Goal: Communication & Community: Answer question/provide support

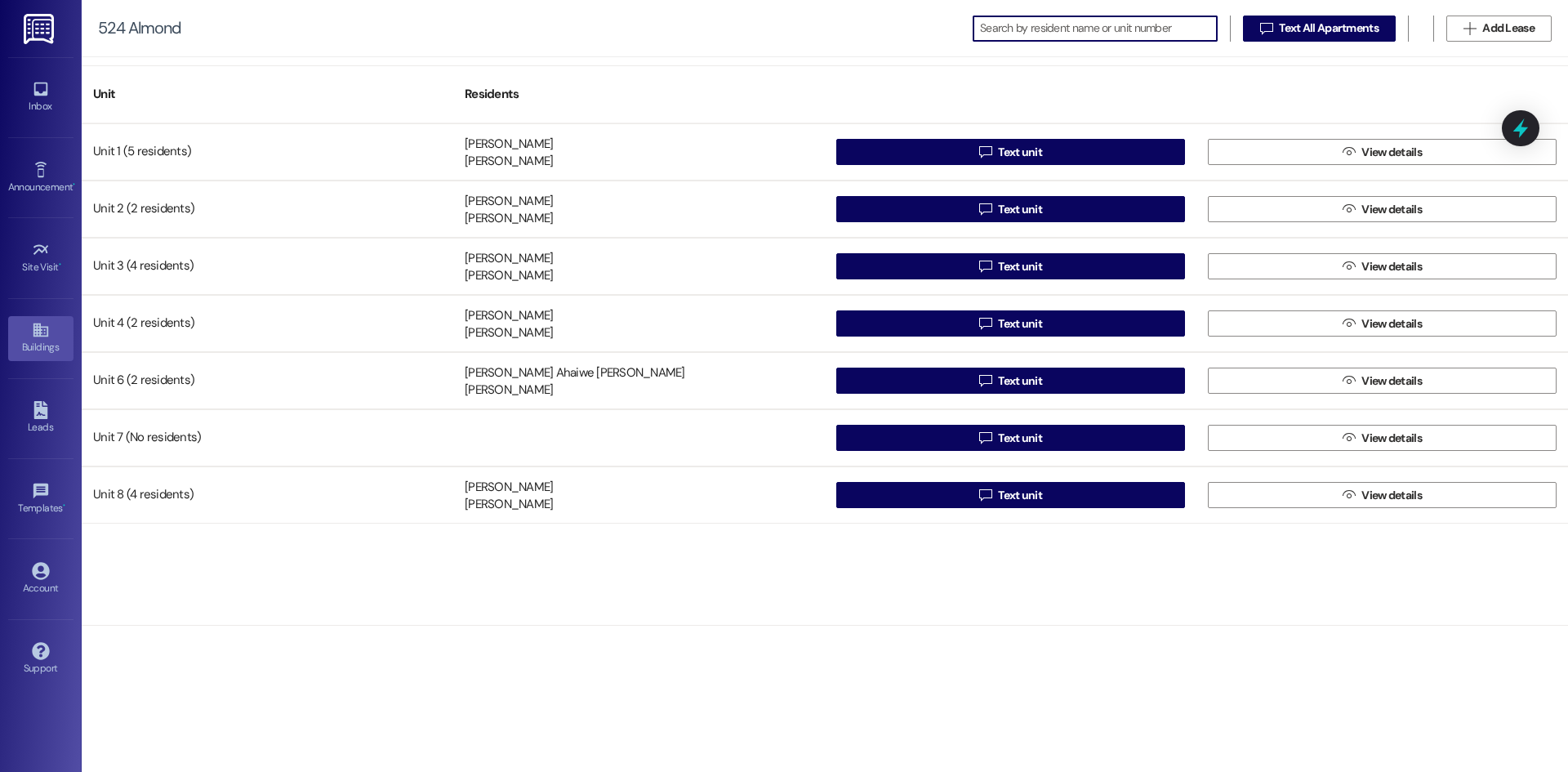
click at [25, 352] on div "Buildings" at bounding box center [40, 347] width 81 height 16
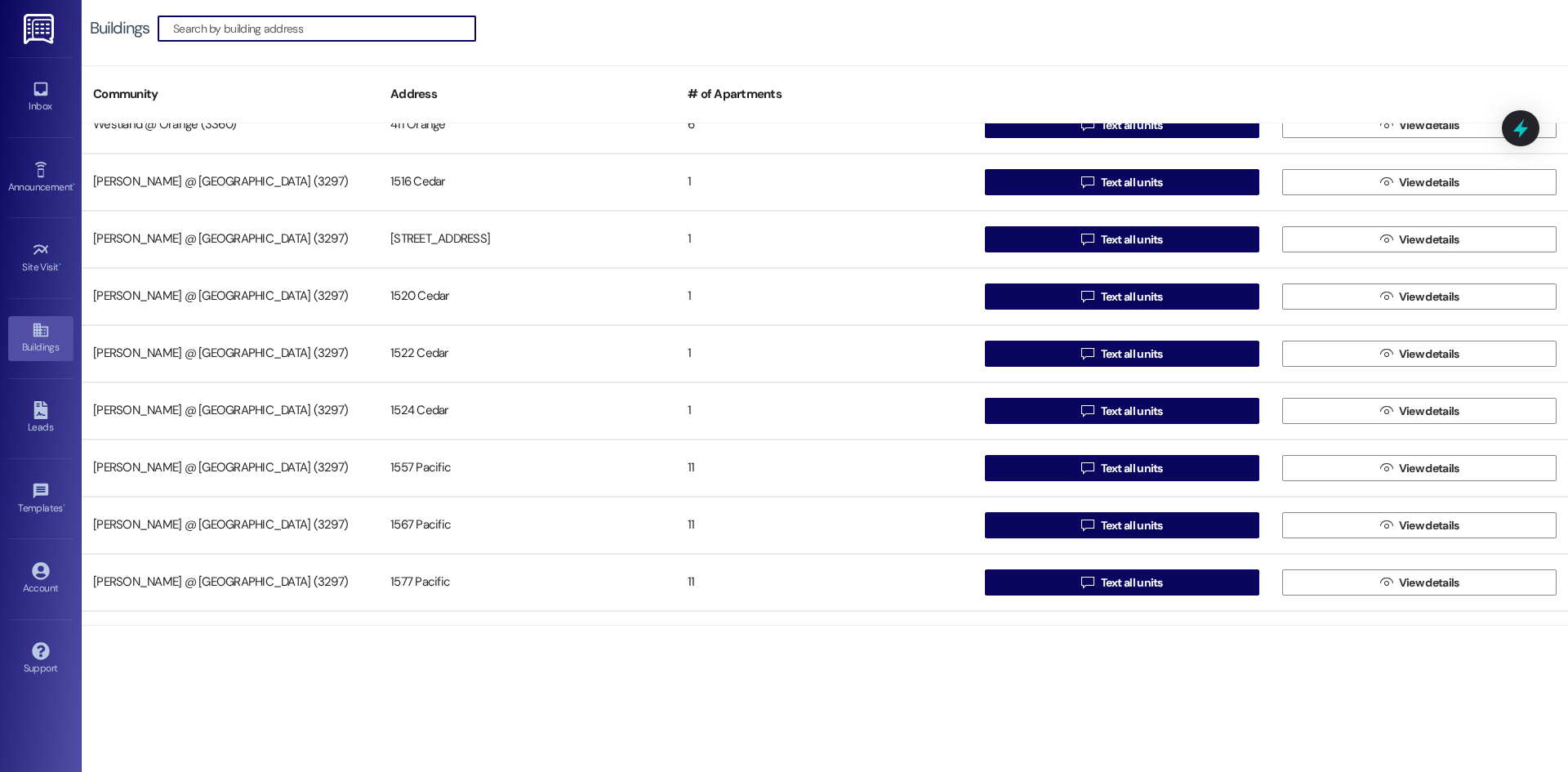
scroll to position [1900, 0]
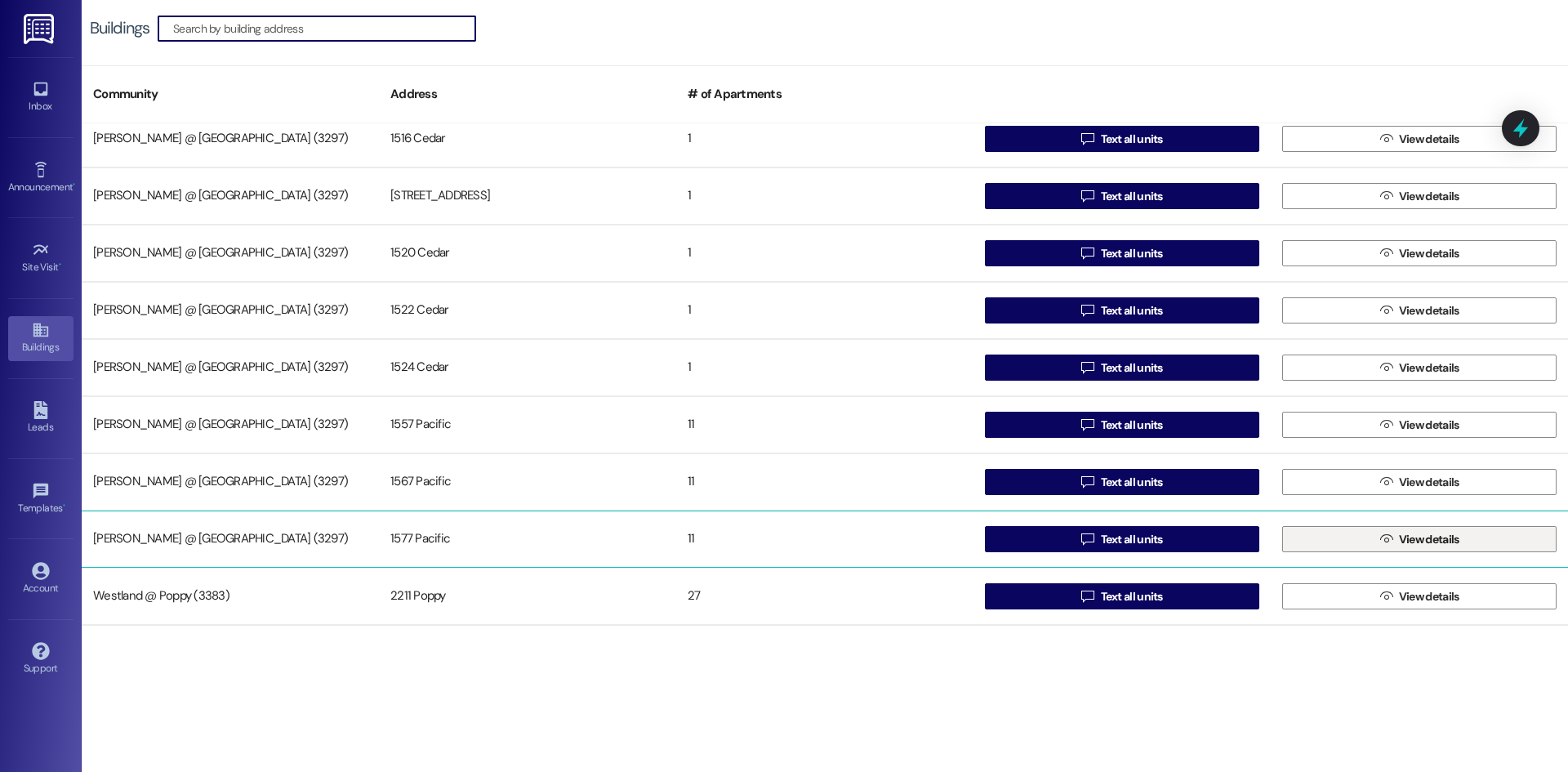
click at [1425, 540] on span "View details" at bounding box center [1429, 539] width 61 height 17
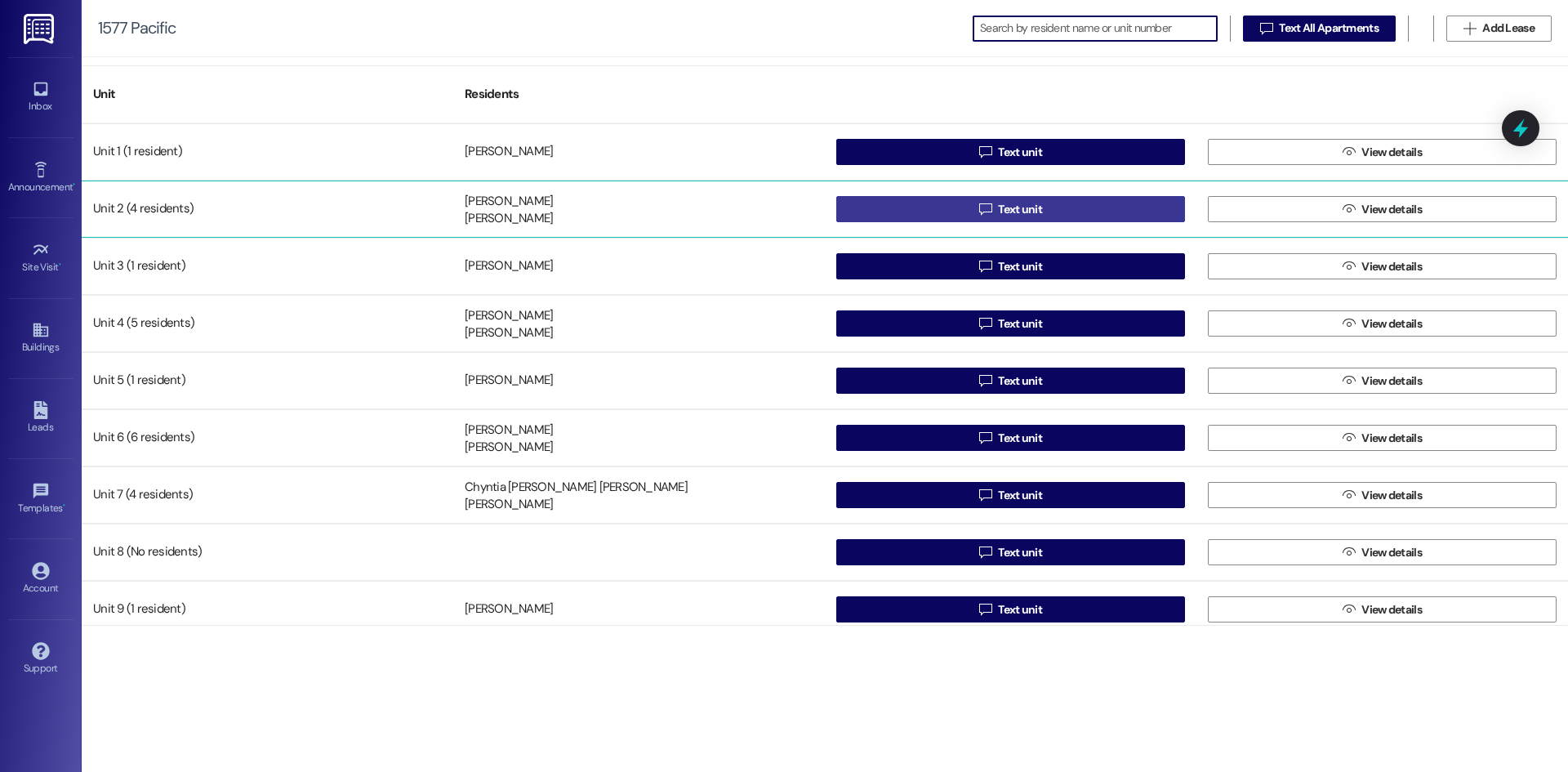
click at [953, 218] on button " Text unit" at bounding box center [1010, 209] width 348 height 26
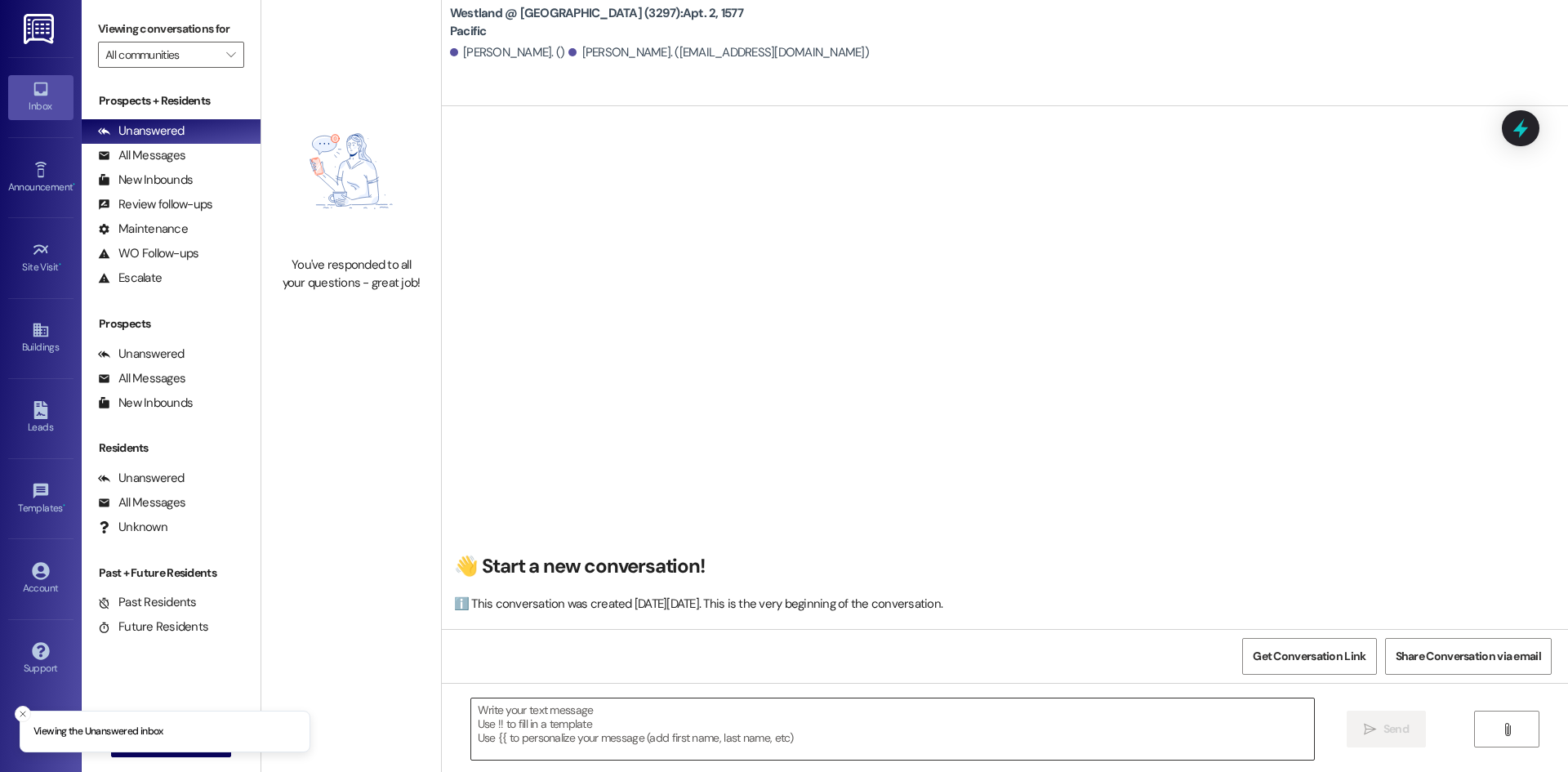
click at [683, 708] on textarea at bounding box center [892, 728] width 842 height 62
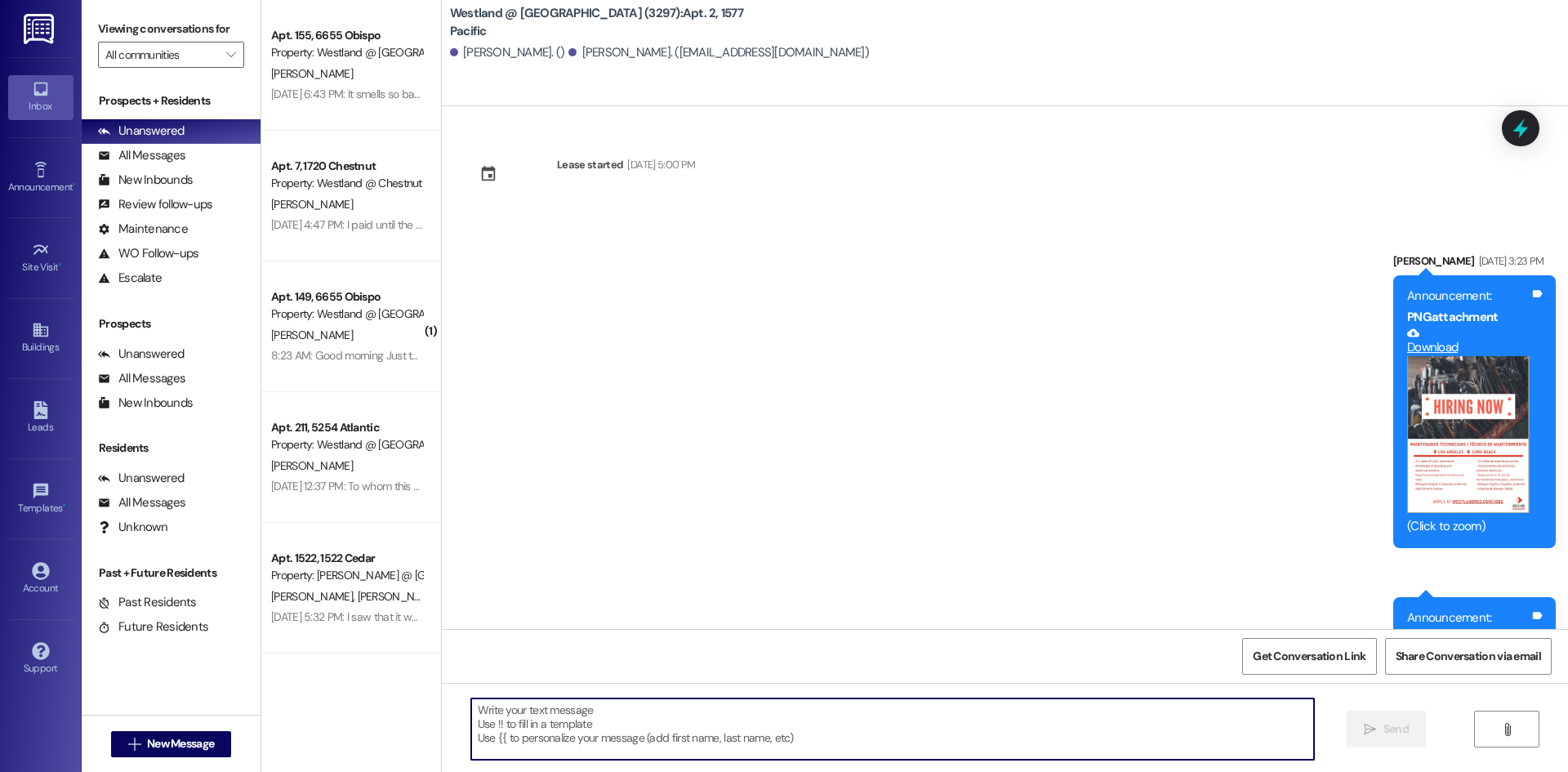
scroll to position [44088, 0]
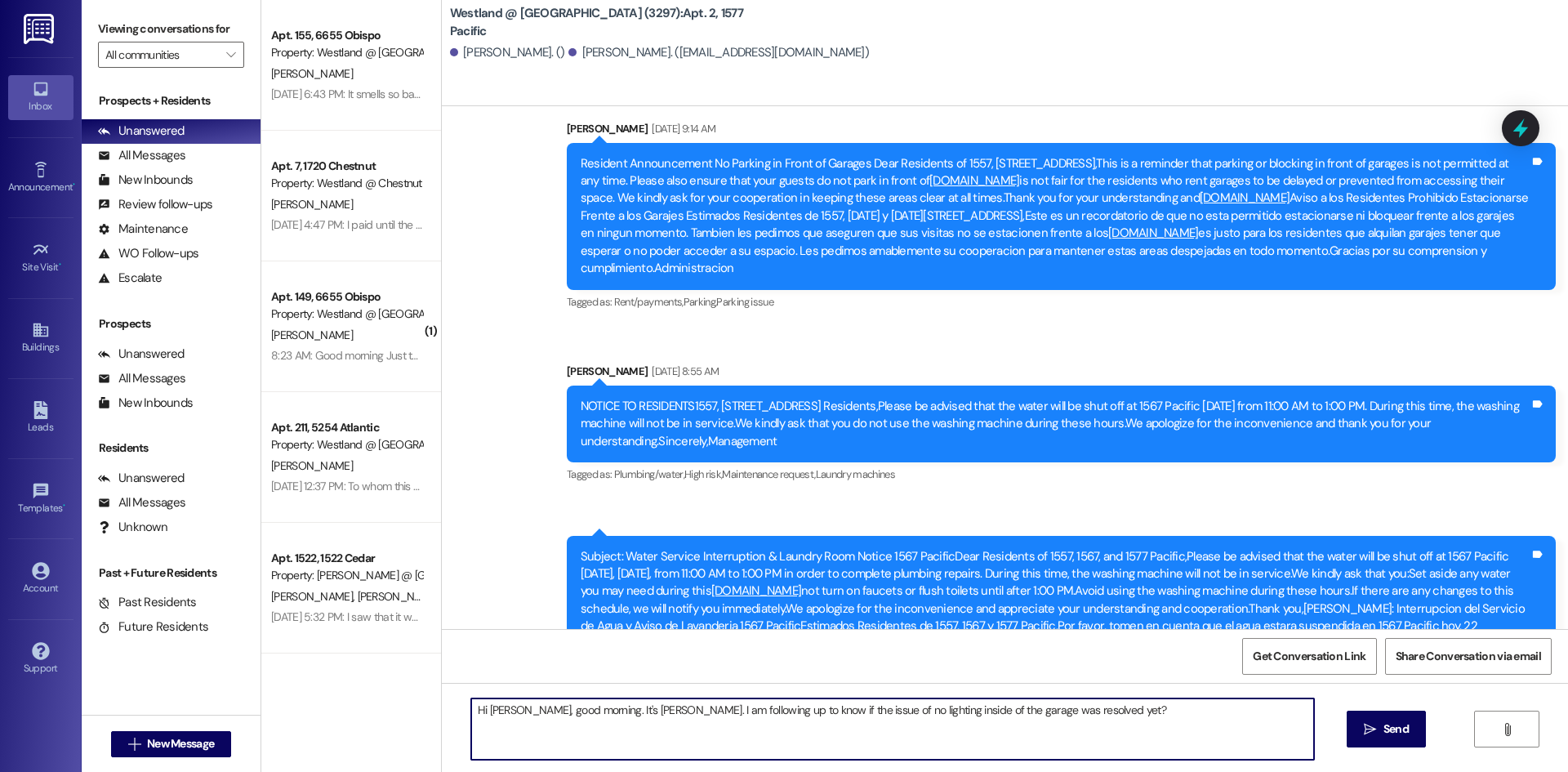
click at [922, 720] on textarea "Hi [PERSON_NAME], good morning. It's [PERSON_NAME]. I am following up to know i…" at bounding box center [892, 728] width 842 height 62
drag, startPoint x: 863, startPoint y: 711, endPoint x: 869, endPoint y: 705, distance: 8.5
click at [869, 706] on textarea "Hi [PERSON_NAME], good morning. It's [PERSON_NAME]. I am following up to know i…" at bounding box center [892, 728] width 842 height 62
click at [870, 704] on textarea "Hi [PERSON_NAME], good morning. It's [PERSON_NAME]. I am following up to know i…" at bounding box center [892, 728] width 842 height 62
click at [822, 720] on textarea "Hi [PERSON_NAME], good morning. It's [PERSON_NAME]. I am following up to know i…" at bounding box center [892, 728] width 842 height 62
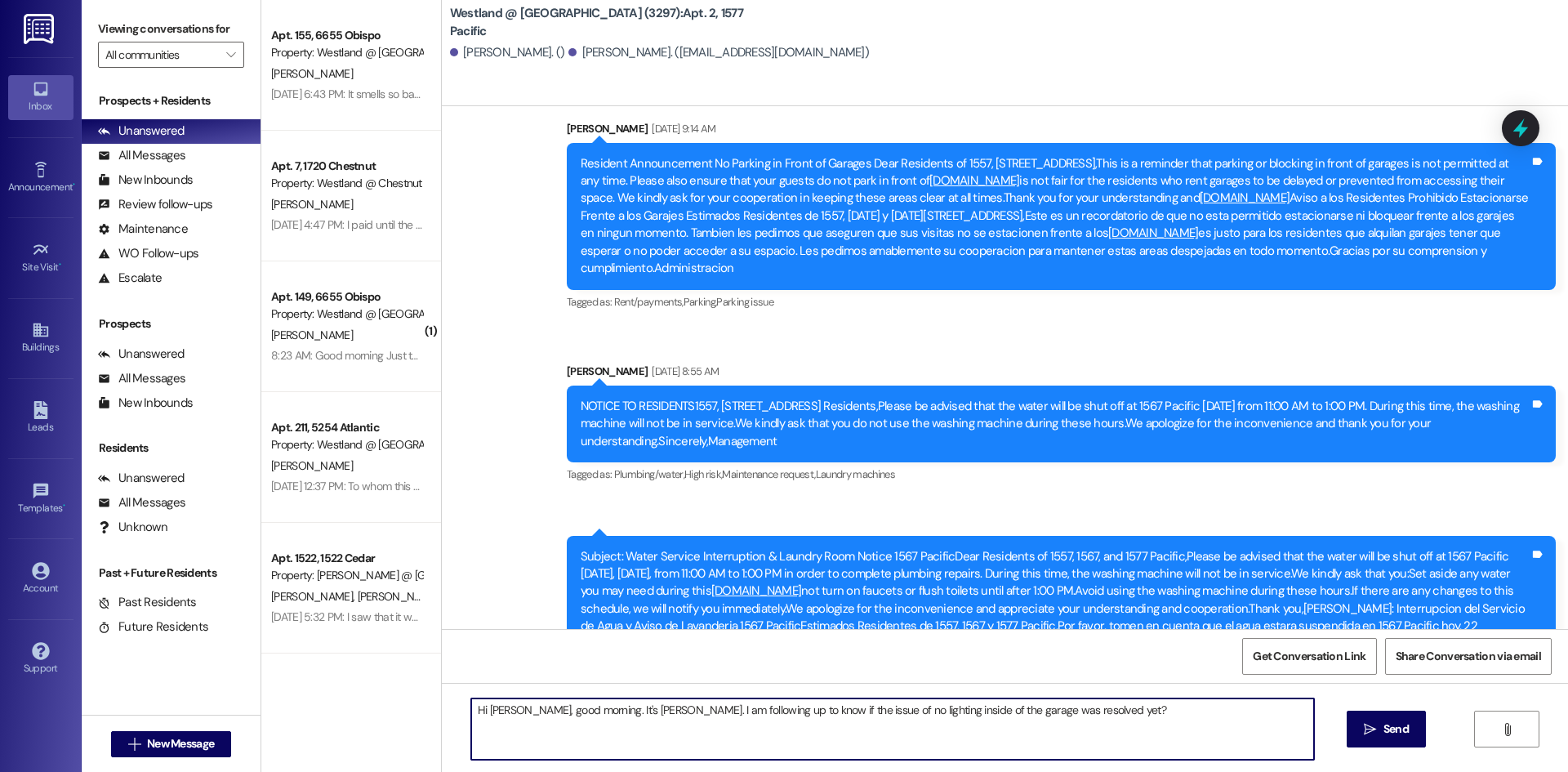
drag, startPoint x: 1079, startPoint y: 713, endPoint x: 513, endPoint y: 723, distance: 566.1
click at [398, 712] on div "Apt. 155, 6655 Obispo Property: [GEOGRAPHIC_DATA] @ [GEOGRAPHIC_DATA] (3388) [P…" at bounding box center [915, 386] width 1307 height 772
type textarea "Hi [PERSON_NAME], good morning. It's [PERSON_NAME]. I am following up to know i…"
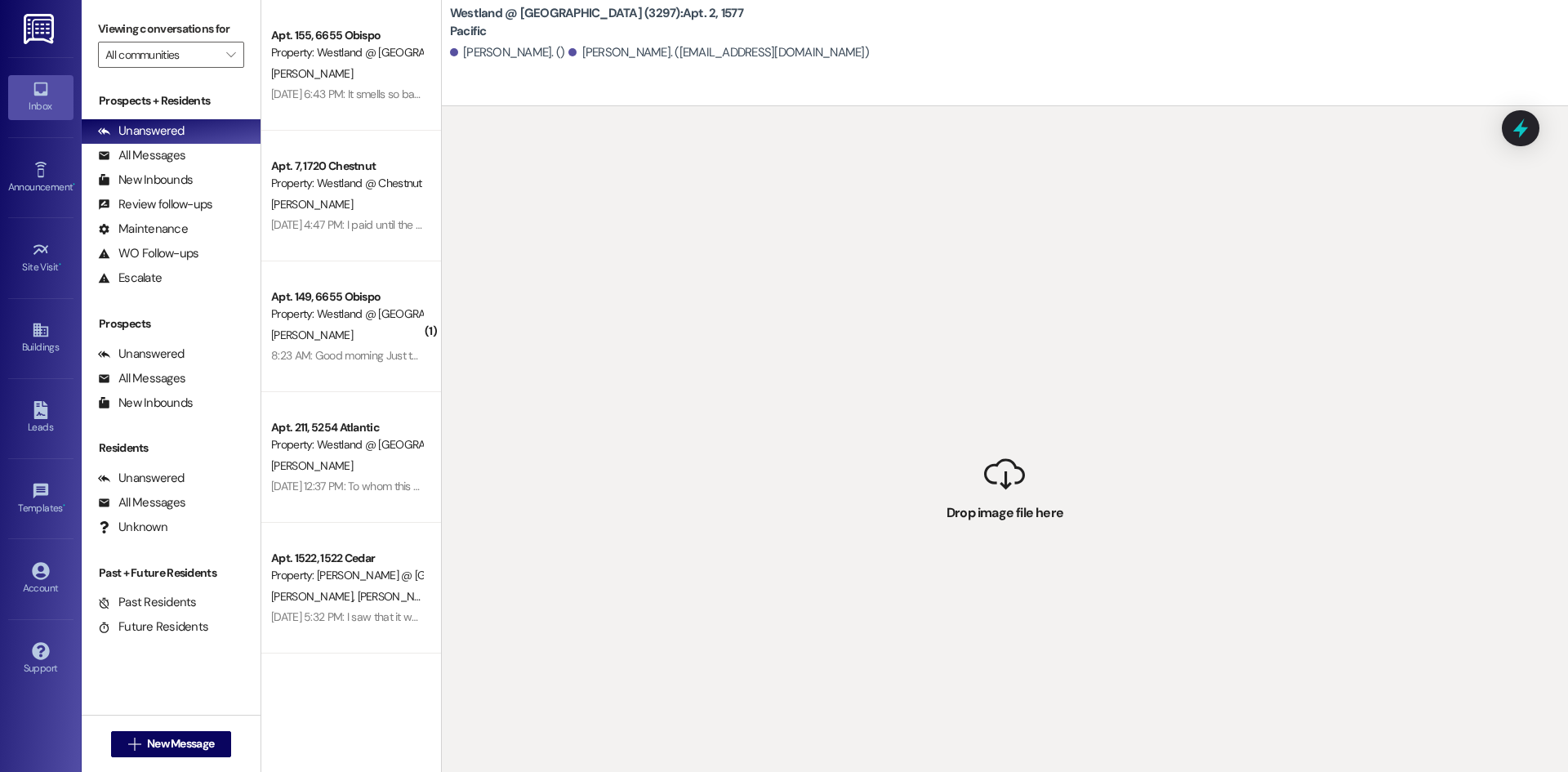
click at [987, 473] on div " Drop image file here" at bounding box center [1004, 492] width 1126 height 772
click at [45, 359] on link "Buildings" at bounding box center [40, 338] width 65 height 44
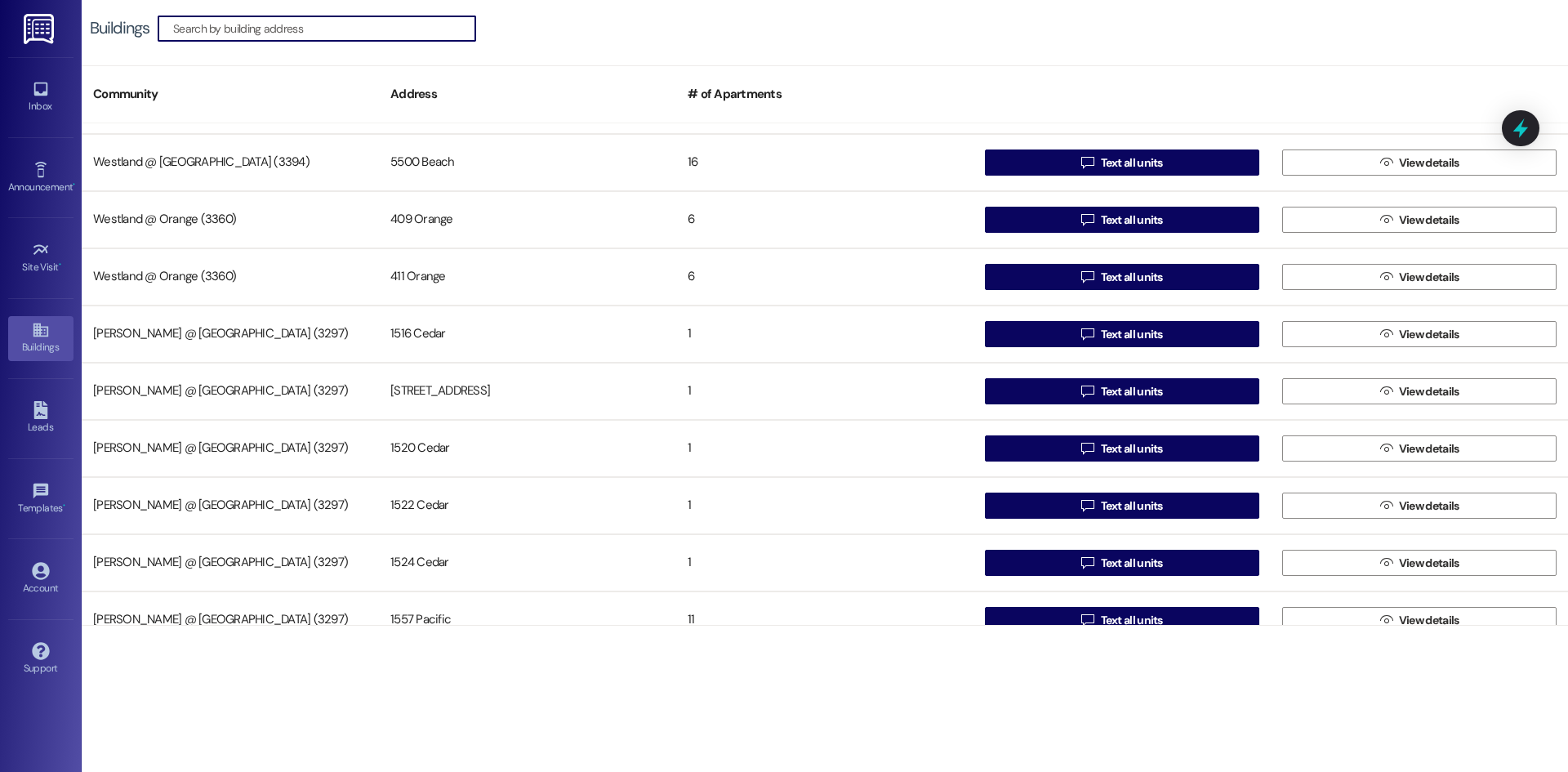
scroll to position [1900, 0]
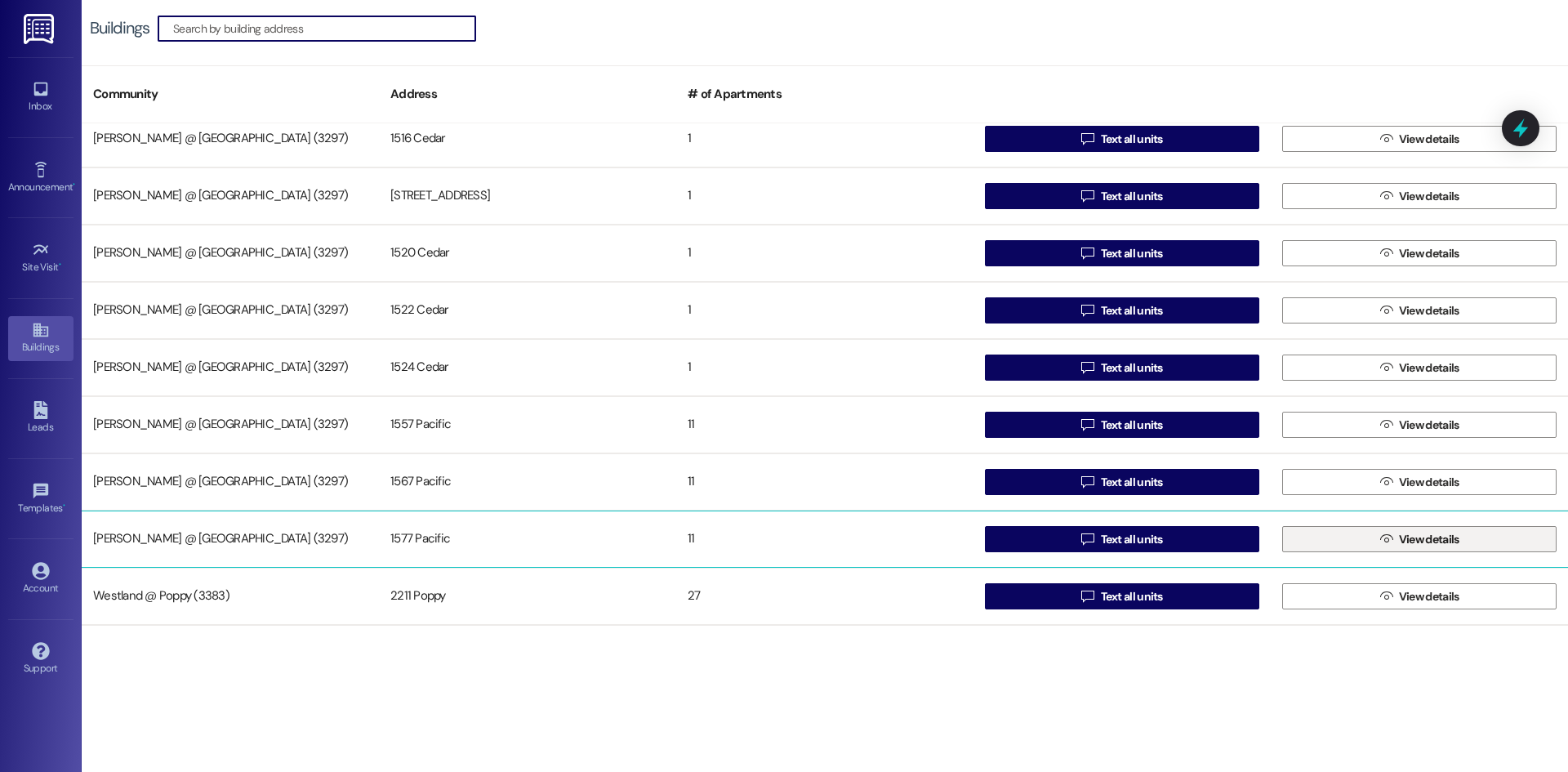
click at [1314, 543] on button " View details" at bounding box center [1419, 539] width 274 height 26
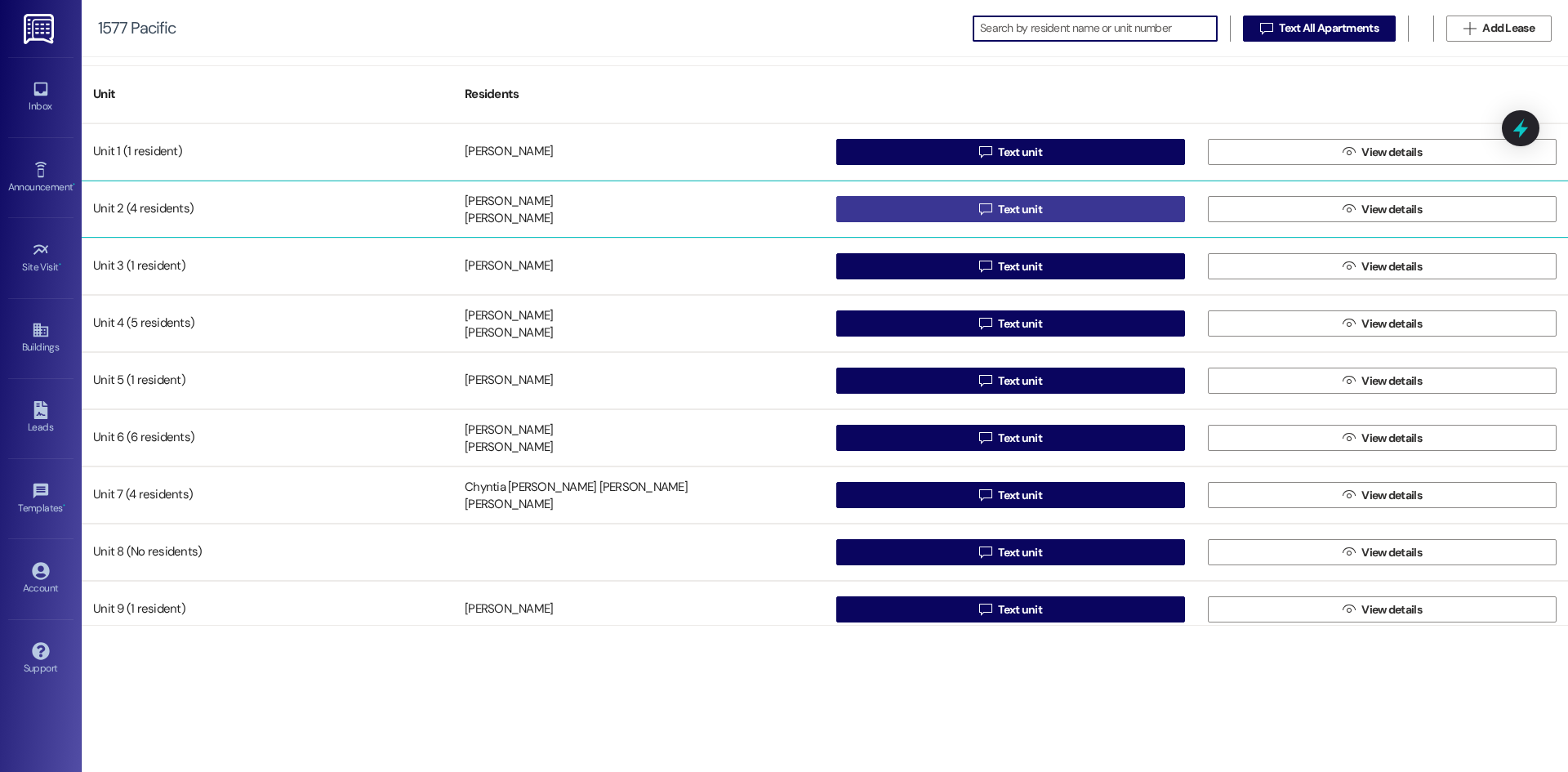
click at [941, 206] on button " Text unit" at bounding box center [1010, 209] width 348 height 26
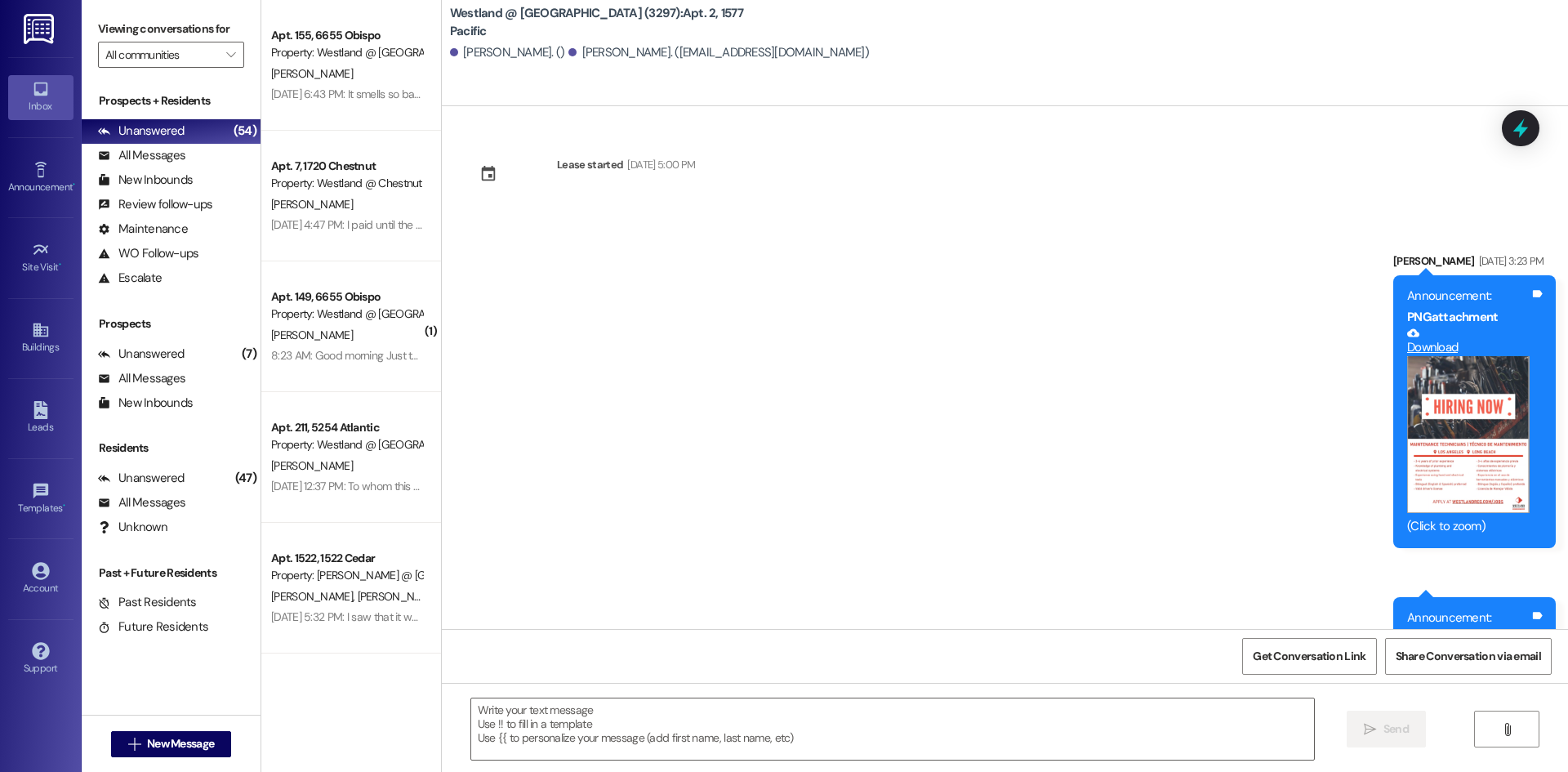
scroll to position [44088, 0]
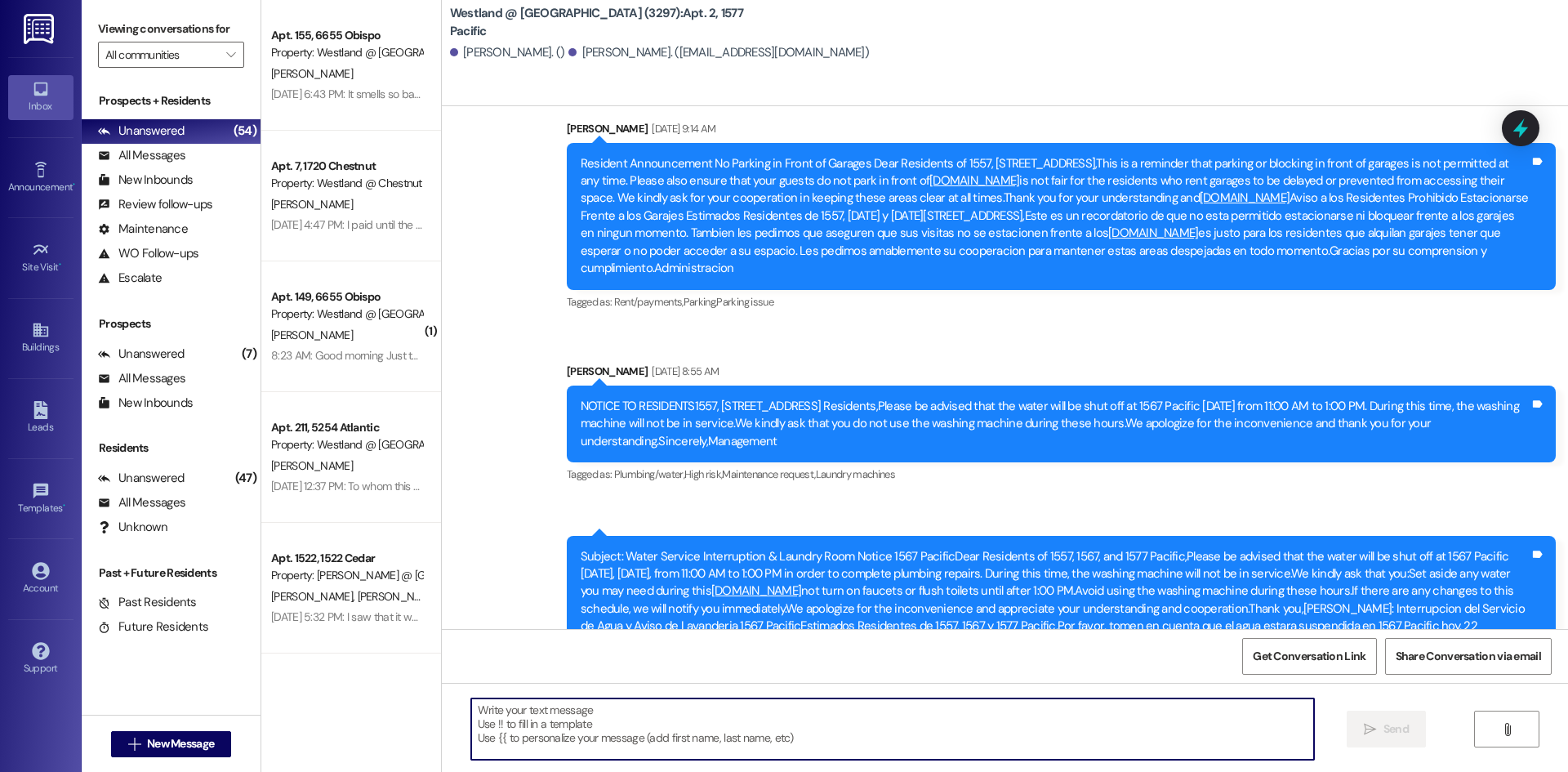
paste textarea "Hi [PERSON_NAME], good morning. It's [PERSON_NAME]. I am following up to know i…"
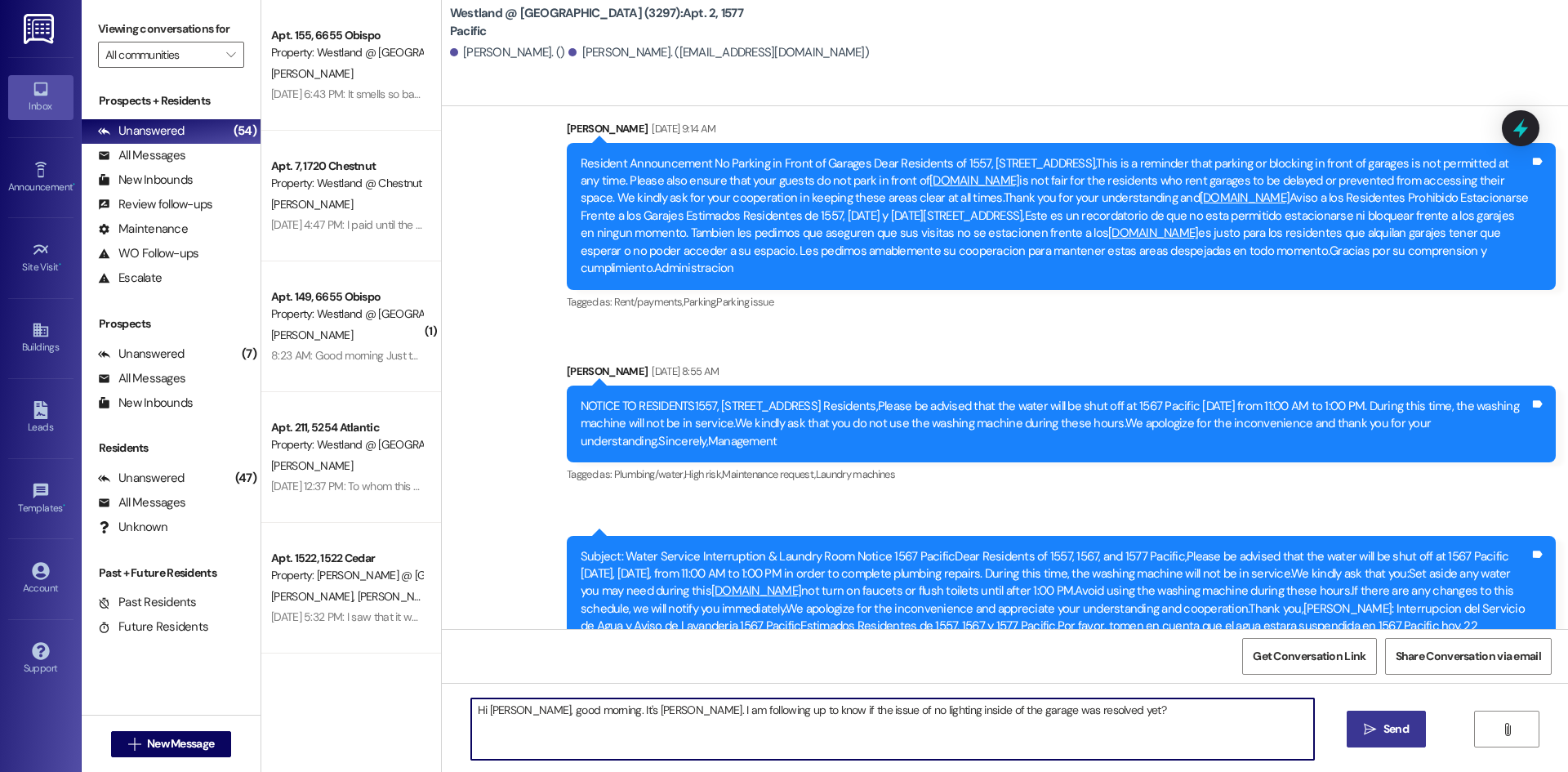
type textarea "Hi [PERSON_NAME], good morning. It's [PERSON_NAME]. I am following up to know i…"
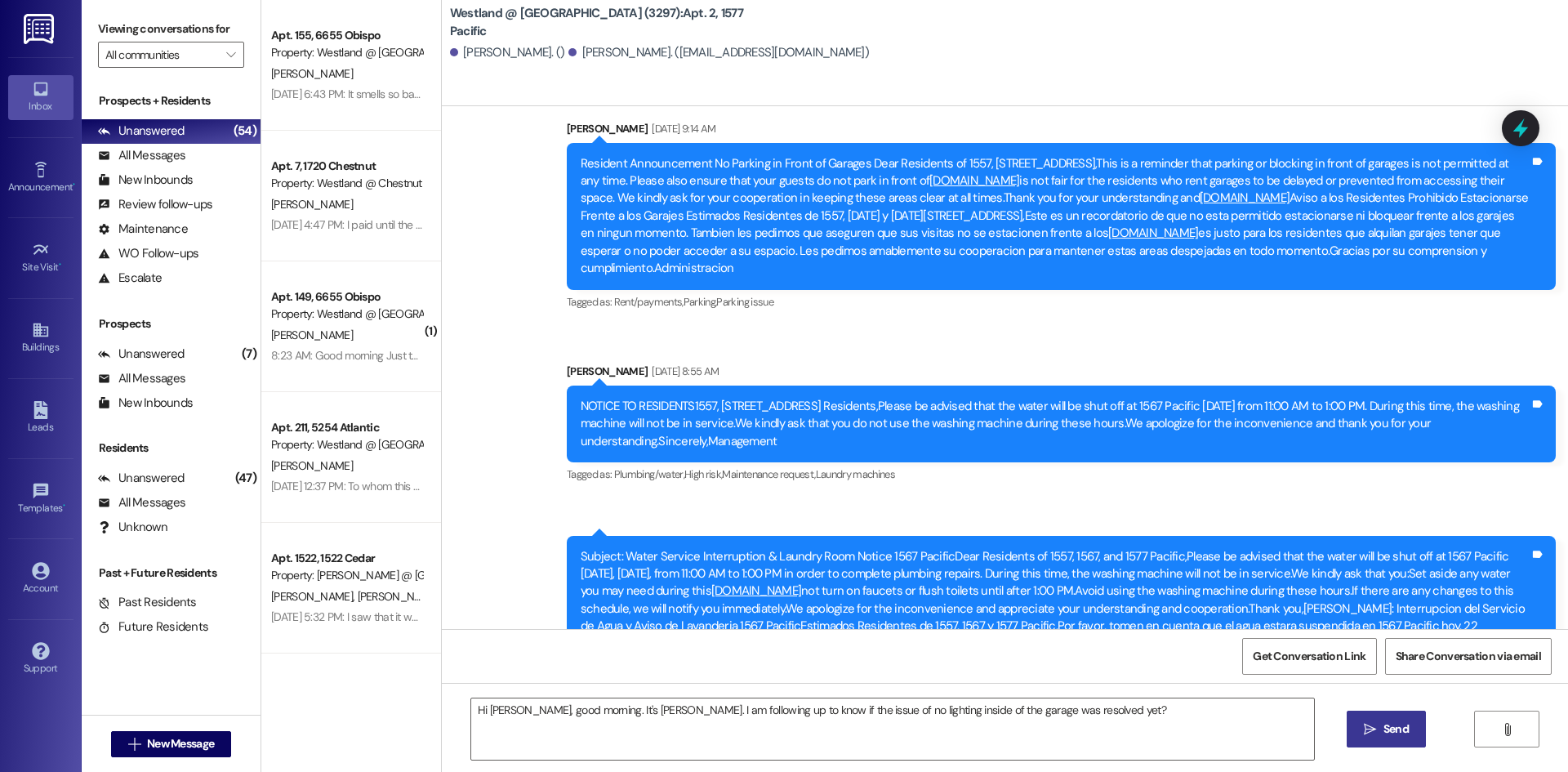
click at [1384, 725] on span "Send" at bounding box center [1395, 728] width 25 height 17
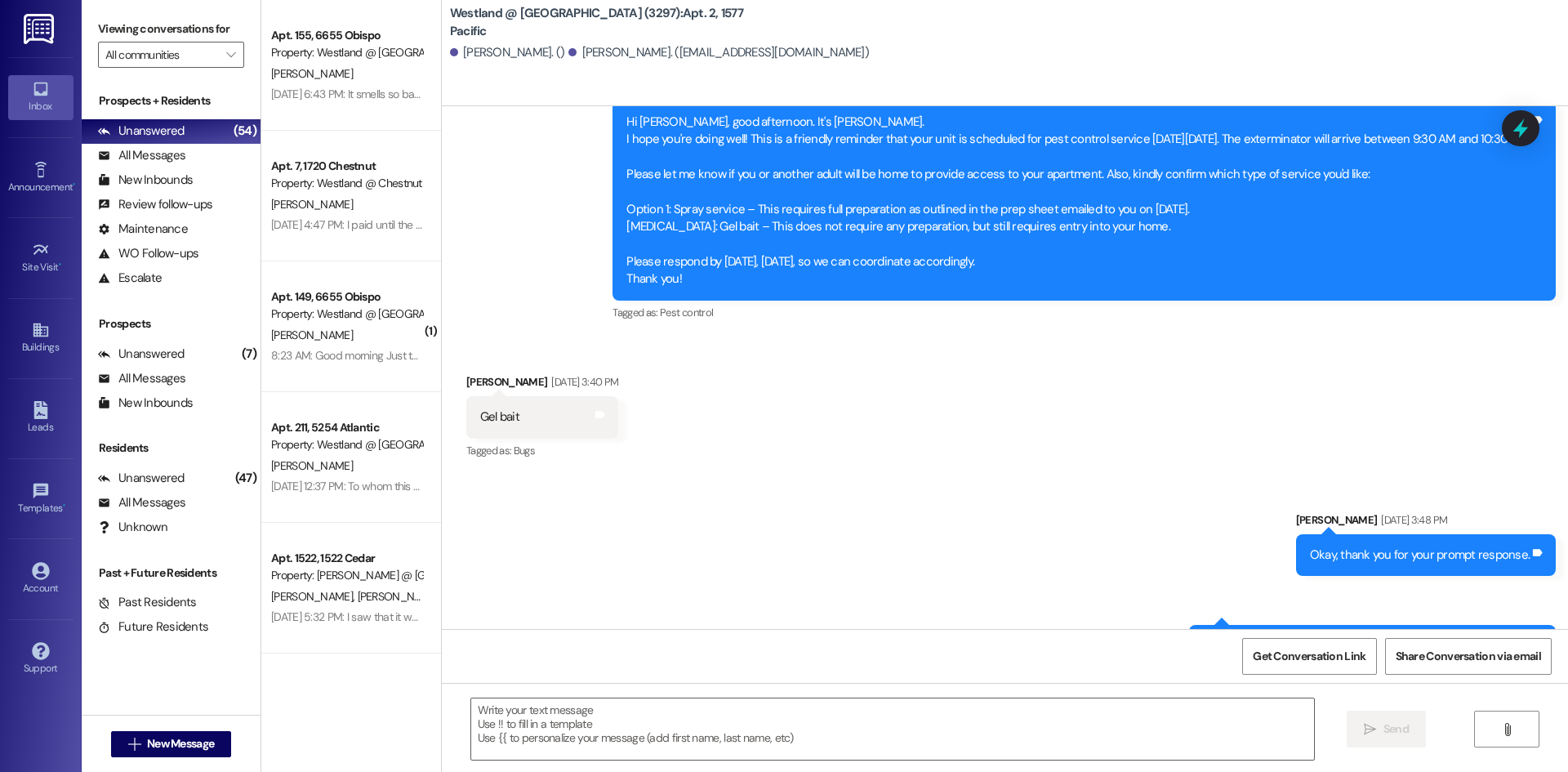
scroll to position [41325, 0]
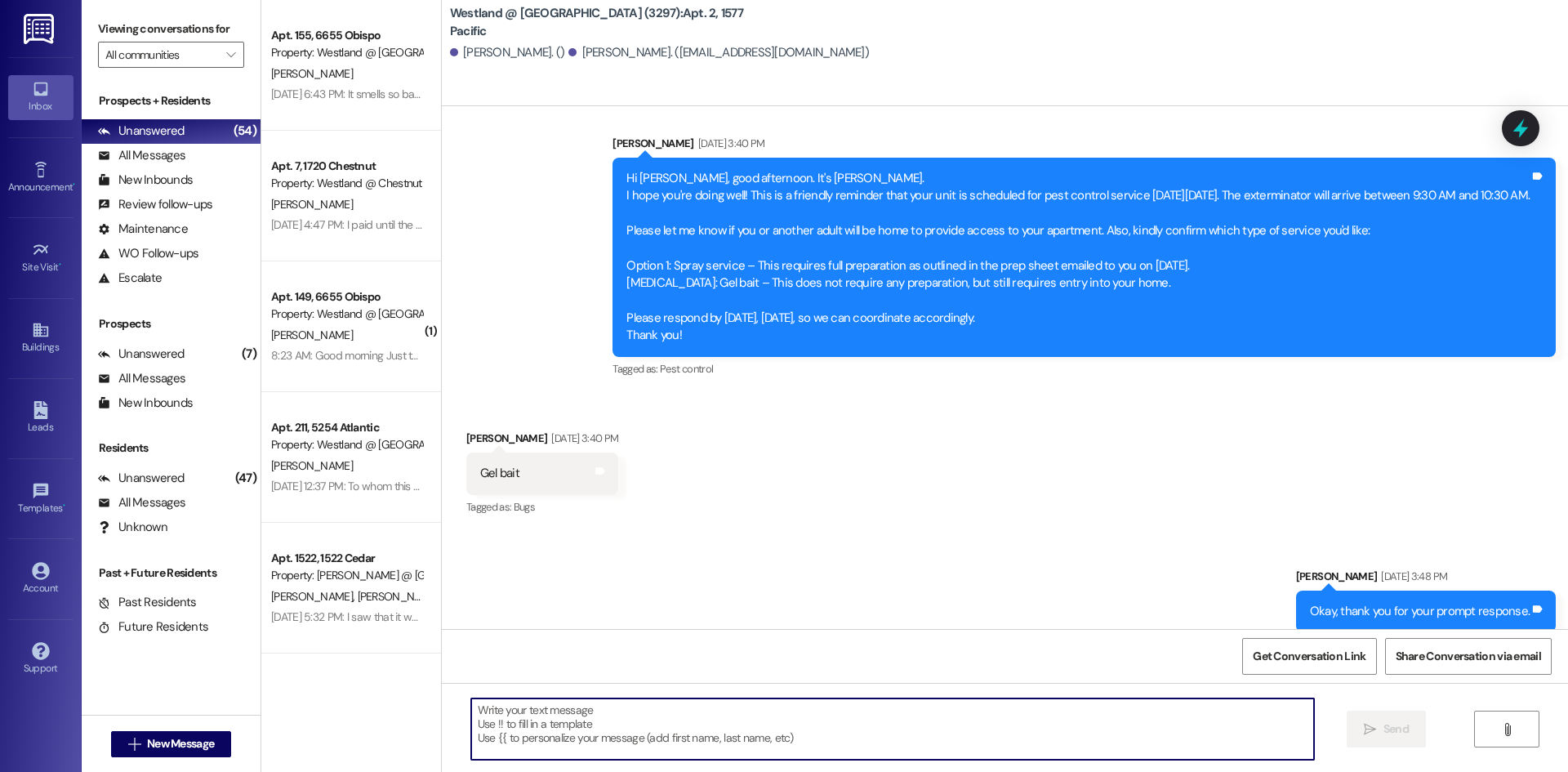
click at [590, 705] on textarea at bounding box center [892, 728] width 842 height 62
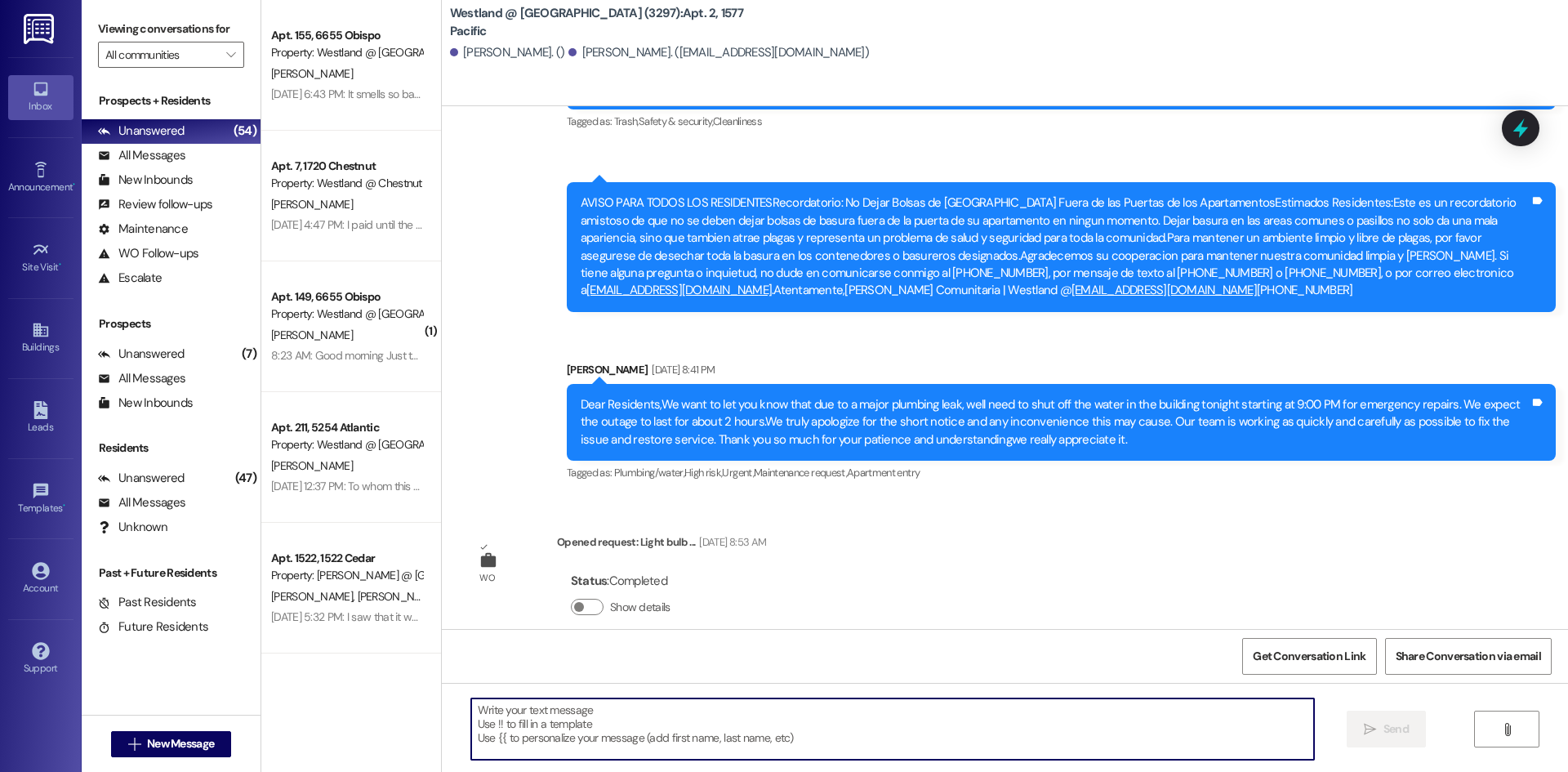
scroll to position [44201, 0]
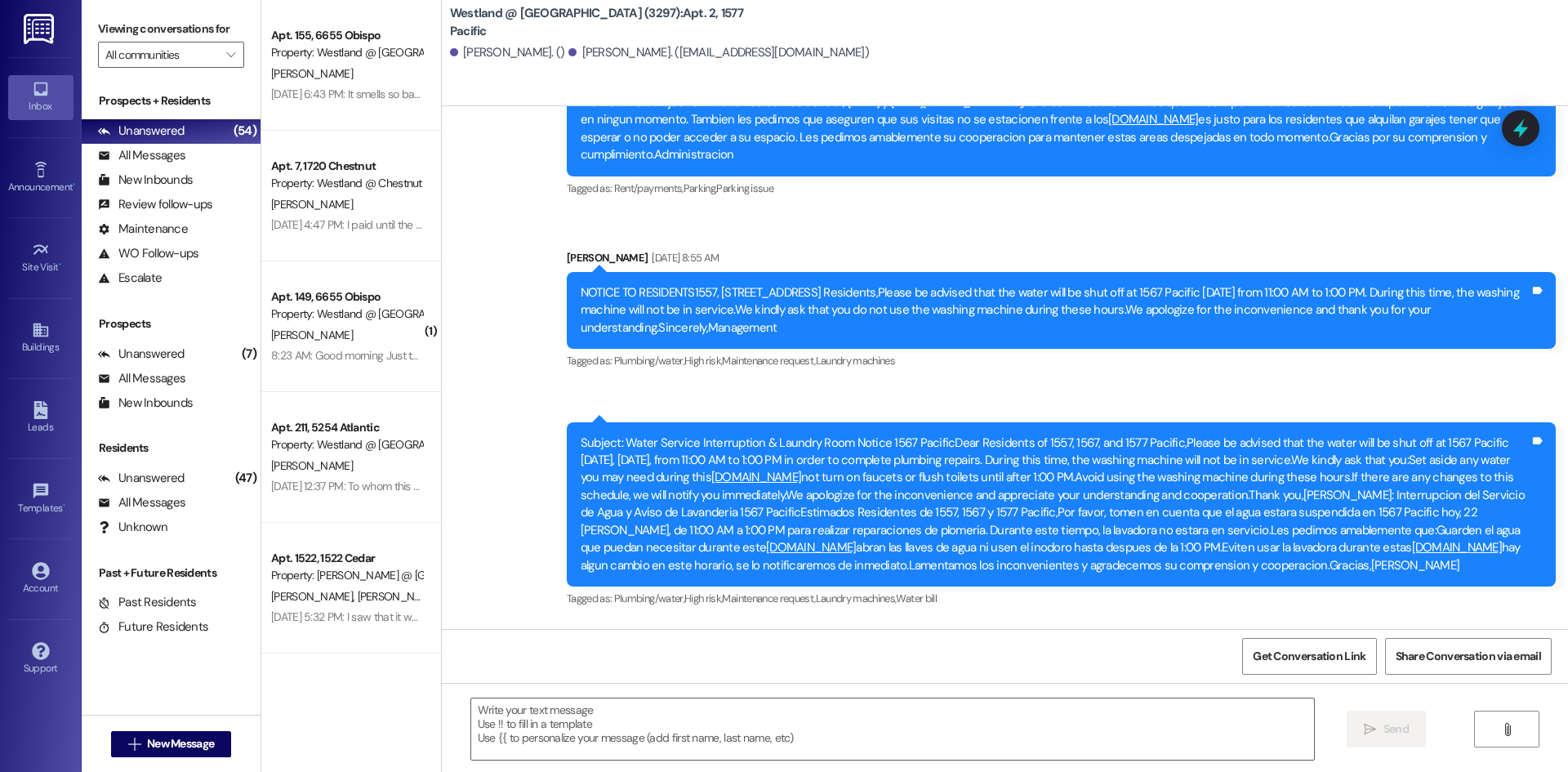
drag, startPoint x: 884, startPoint y: 552, endPoint x: 1028, endPoint y: 694, distance: 202.2
click at [1032, 694] on div "Lease started [DATE] 5:00 PM Announcement, sent via SMS [PERSON_NAME] [DATE] 3:…" at bounding box center [1004, 492] width 1126 height 772
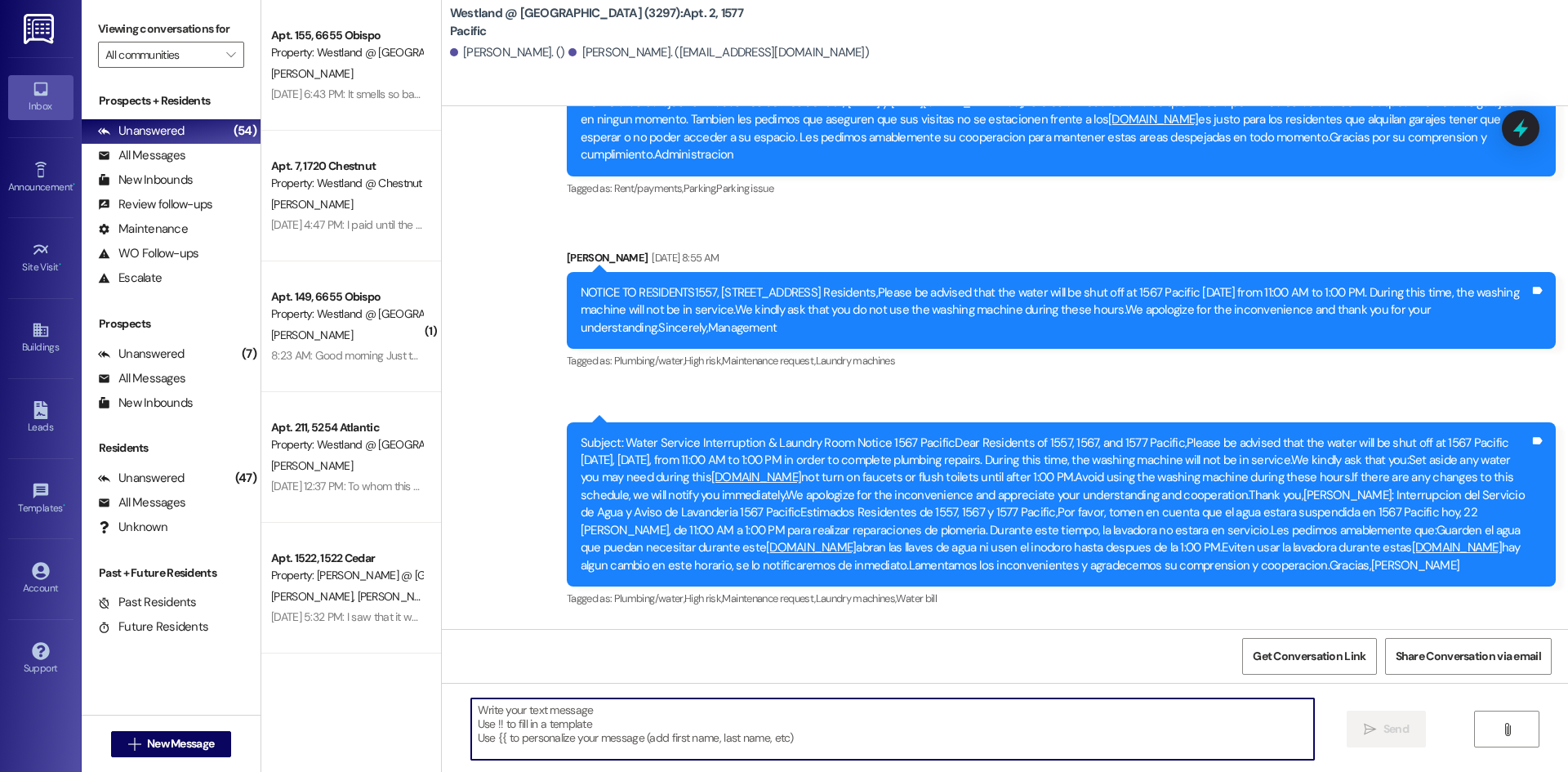
click at [925, 743] on textarea at bounding box center [892, 728] width 842 height 62
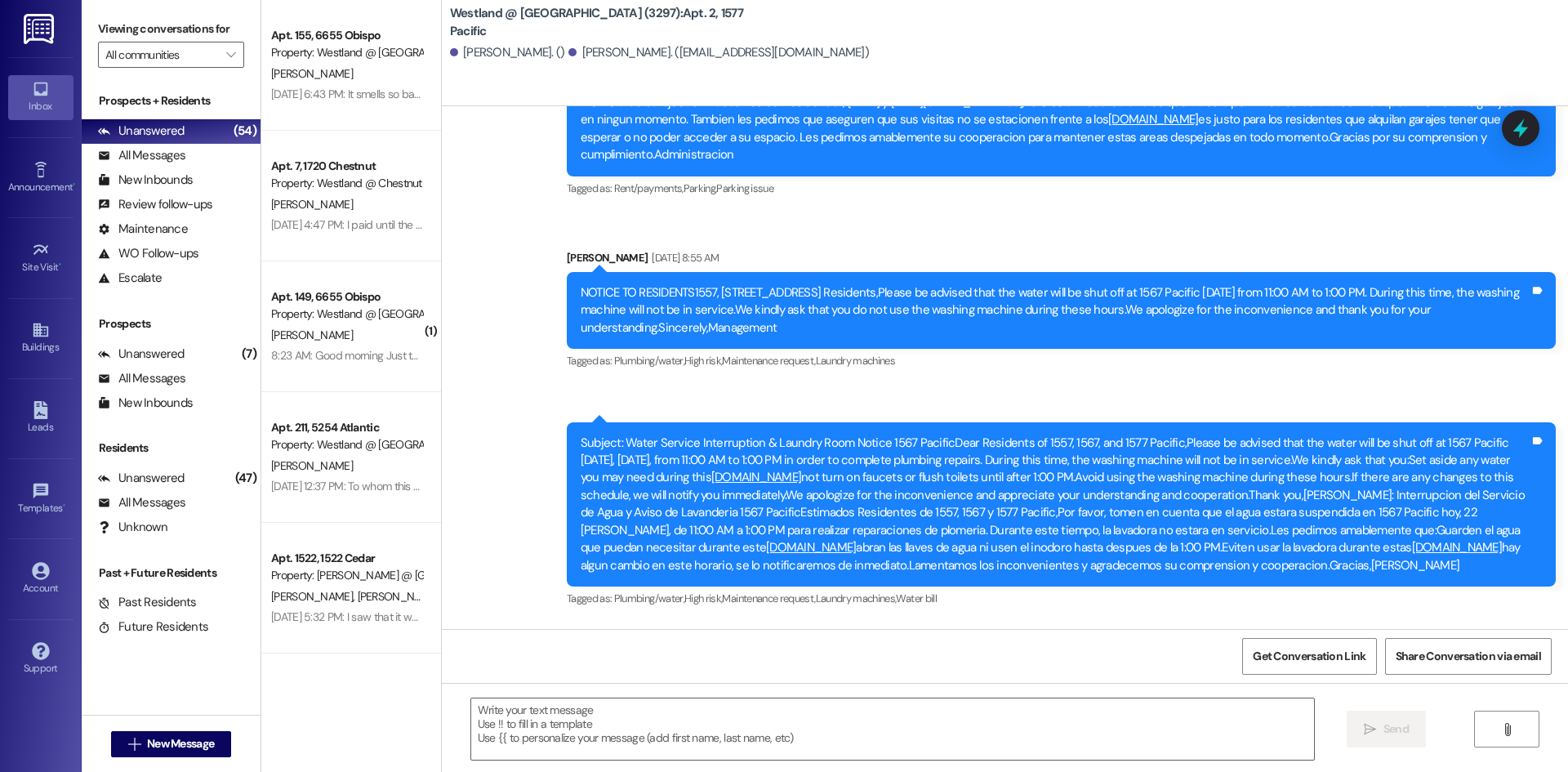
drag, startPoint x: 857, startPoint y: 551, endPoint x: 1547, endPoint y: 622, distance: 693.6
copy div "[PERSON_NAME] 10:09 AM Hi [PERSON_NAME], good morning. It's [PERSON_NAME]. I am…"
drag, startPoint x: 458, startPoint y: 9, endPoint x: 853, endPoint y: 60, distance: 398.3
click at [853, 60] on div "Westland @ Pacific (3297): Apt. 2, 1577 Pacific [PERSON_NAME]. () [PERSON_NAME]…" at bounding box center [1008, 36] width 1118 height 65
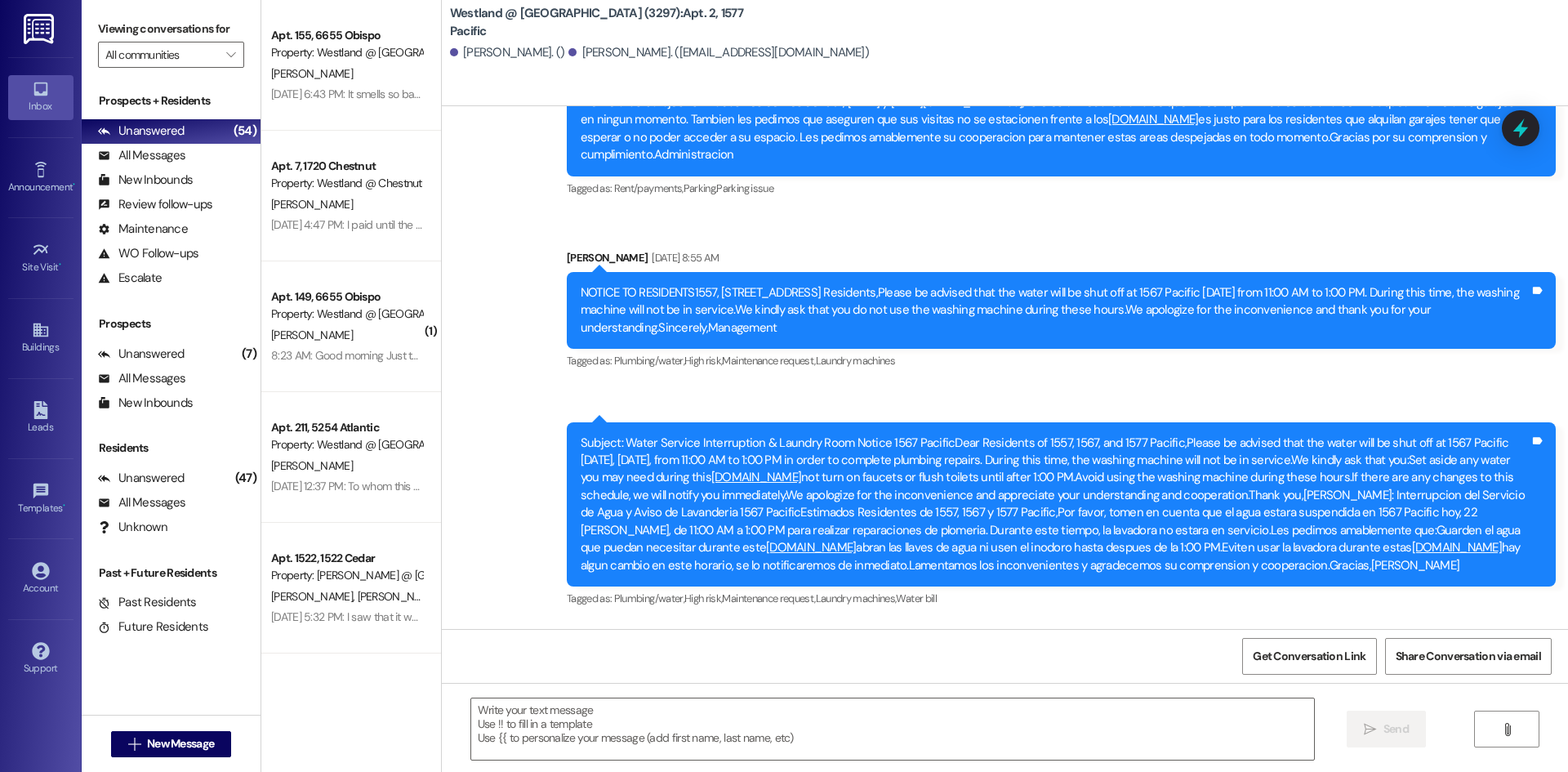
copy div "Westland @ Pacific (3297): Apt. 2, 1577 Pacific [PERSON_NAME]. () [PERSON_NAME]…"
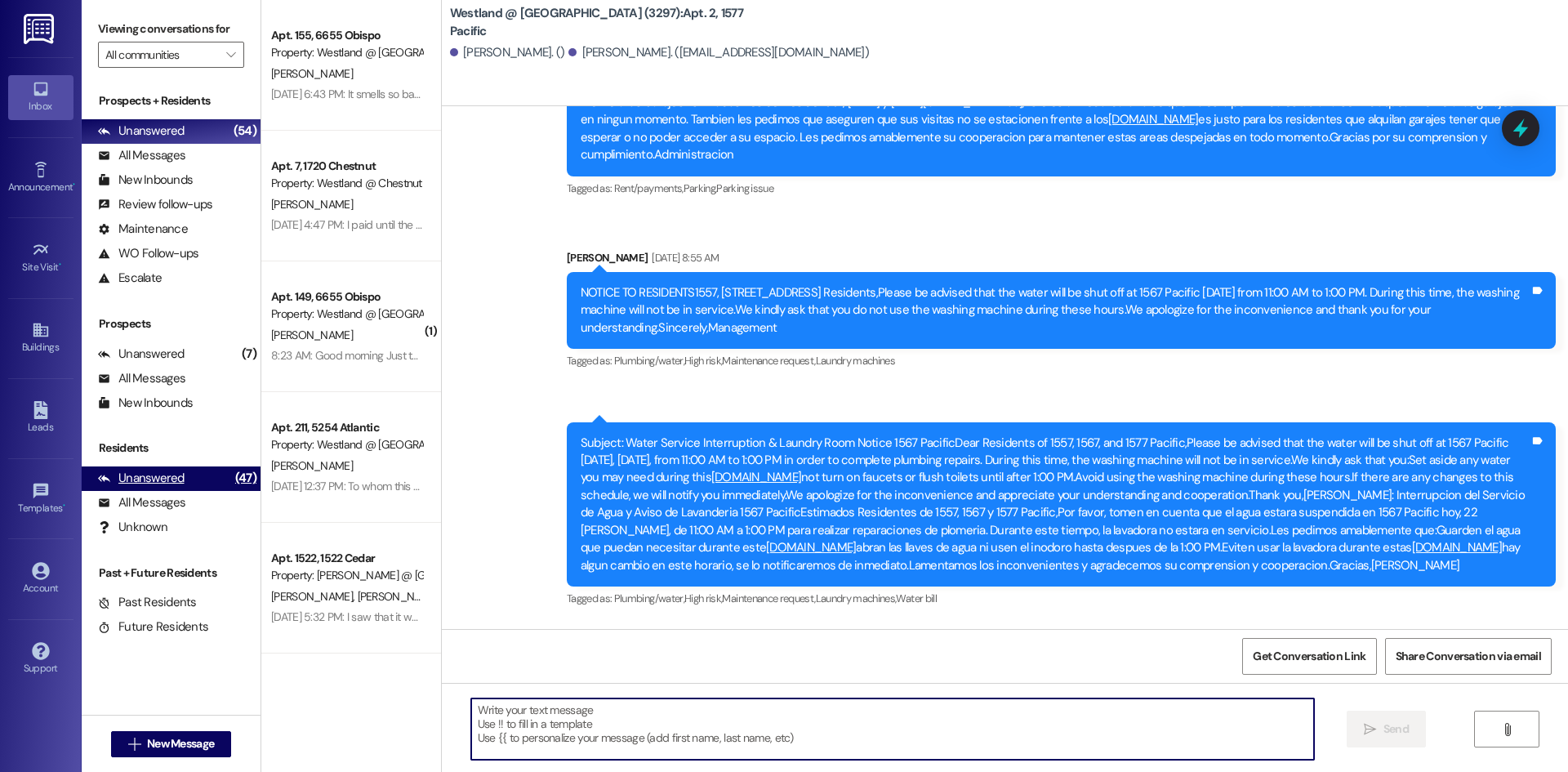
drag, startPoint x: 622, startPoint y: 733, endPoint x: 205, endPoint y: 485, distance: 485.2
click at [617, 732] on textarea at bounding box center [892, 728] width 842 height 62
click at [167, 509] on div "All Messages" at bounding box center [141, 502] width 87 height 17
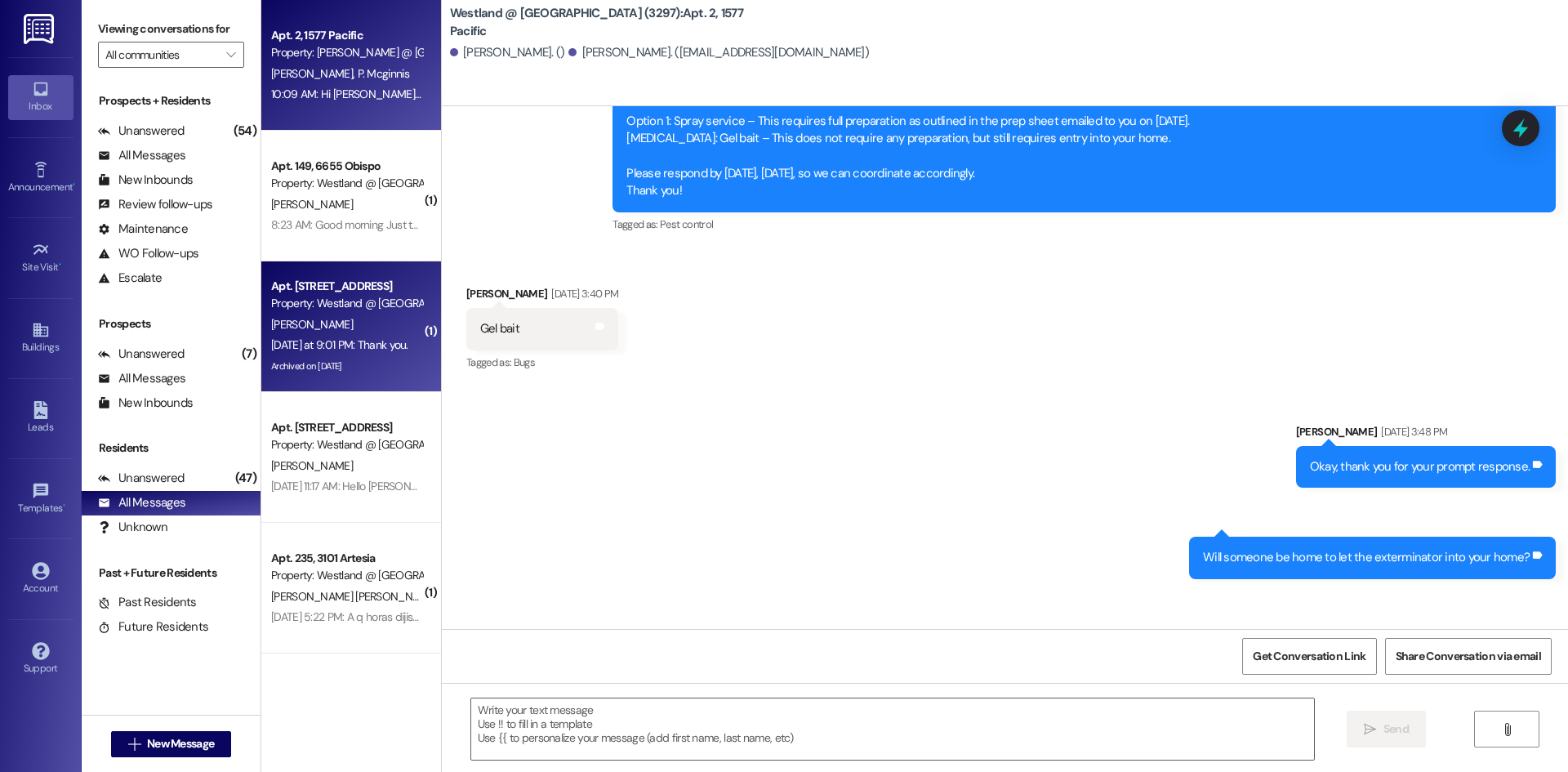
scroll to position [41473, 0]
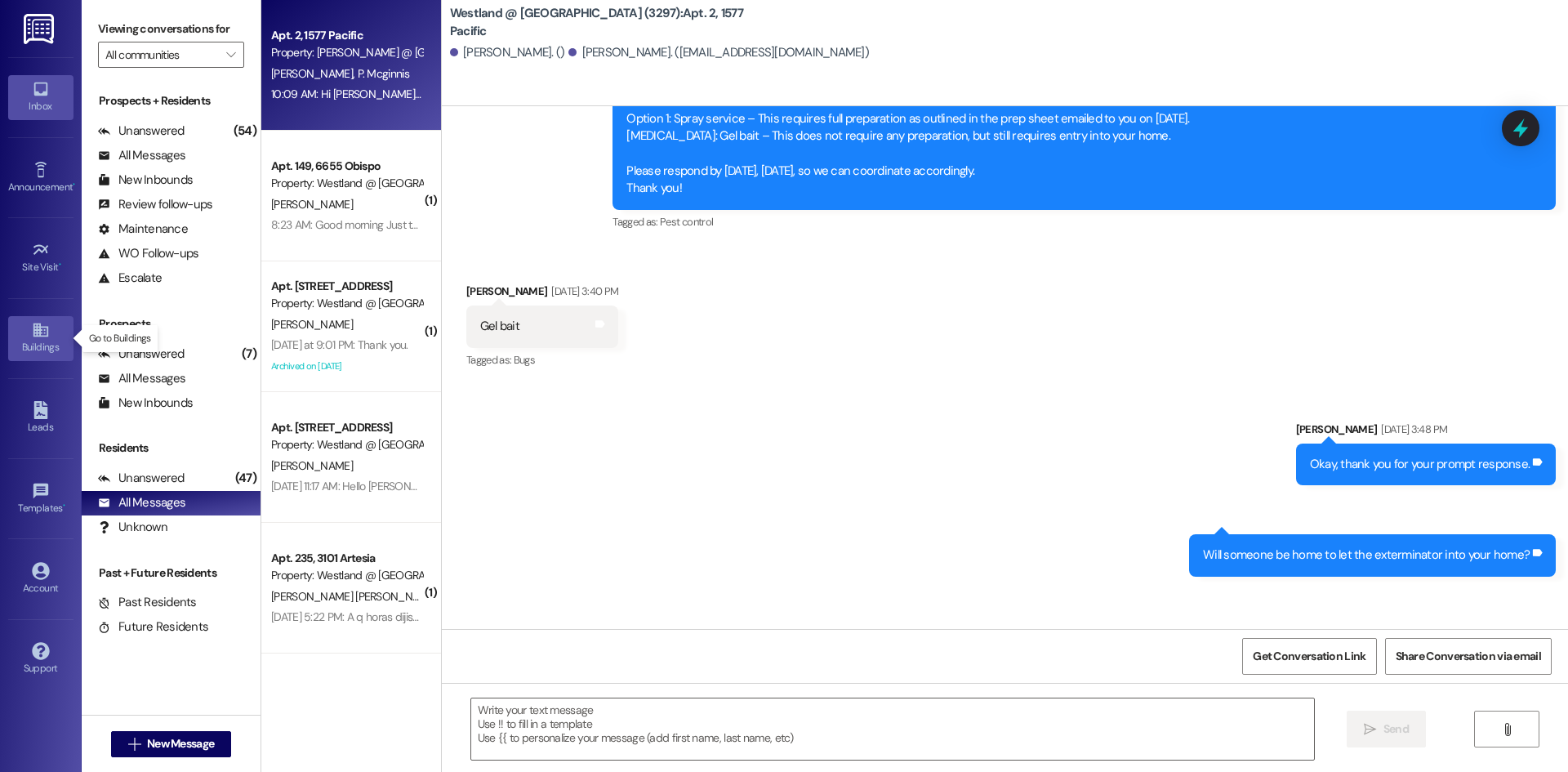
click at [19, 352] on div "Buildings" at bounding box center [40, 347] width 81 height 16
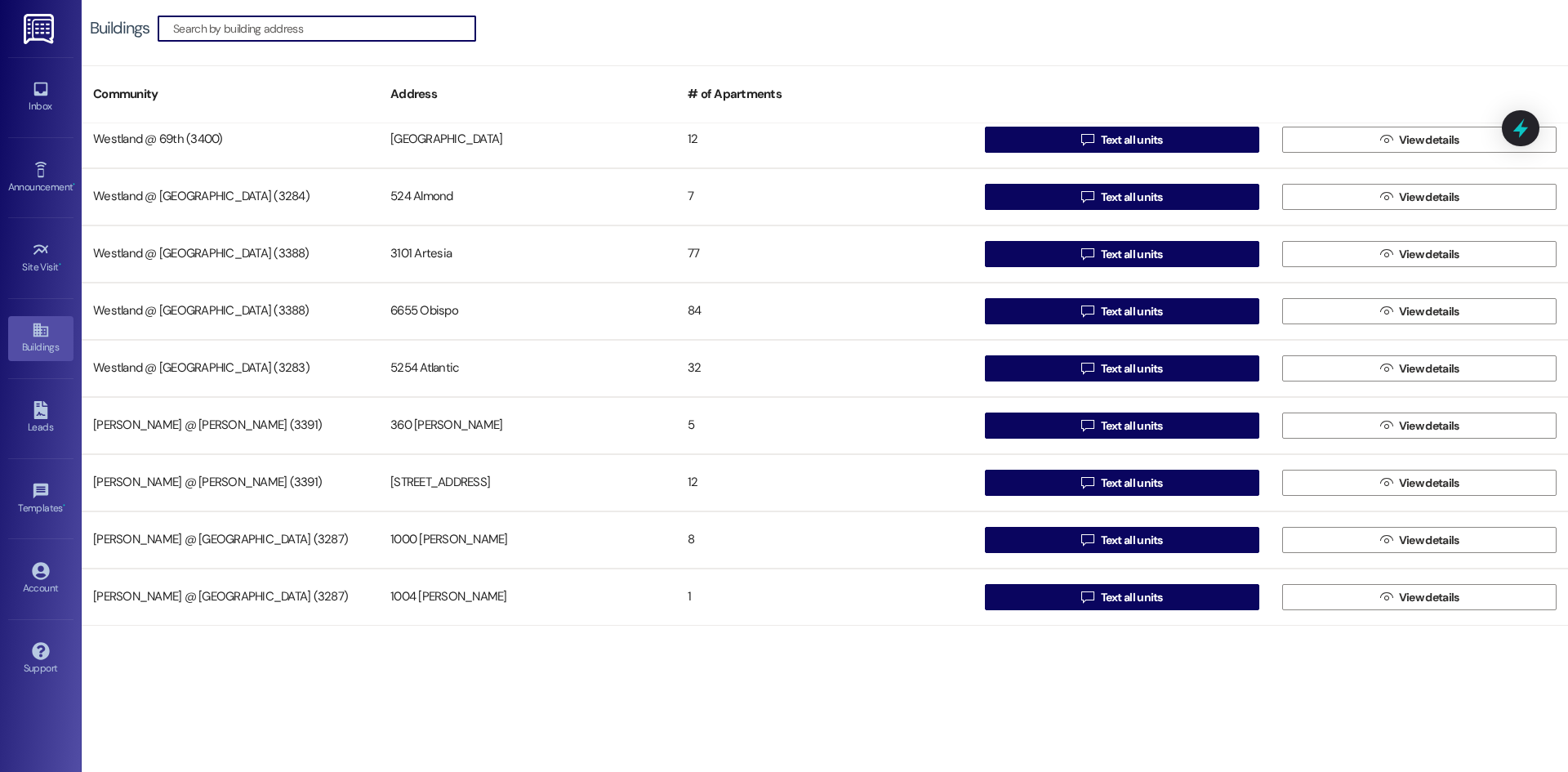
scroll to position [147, 0]
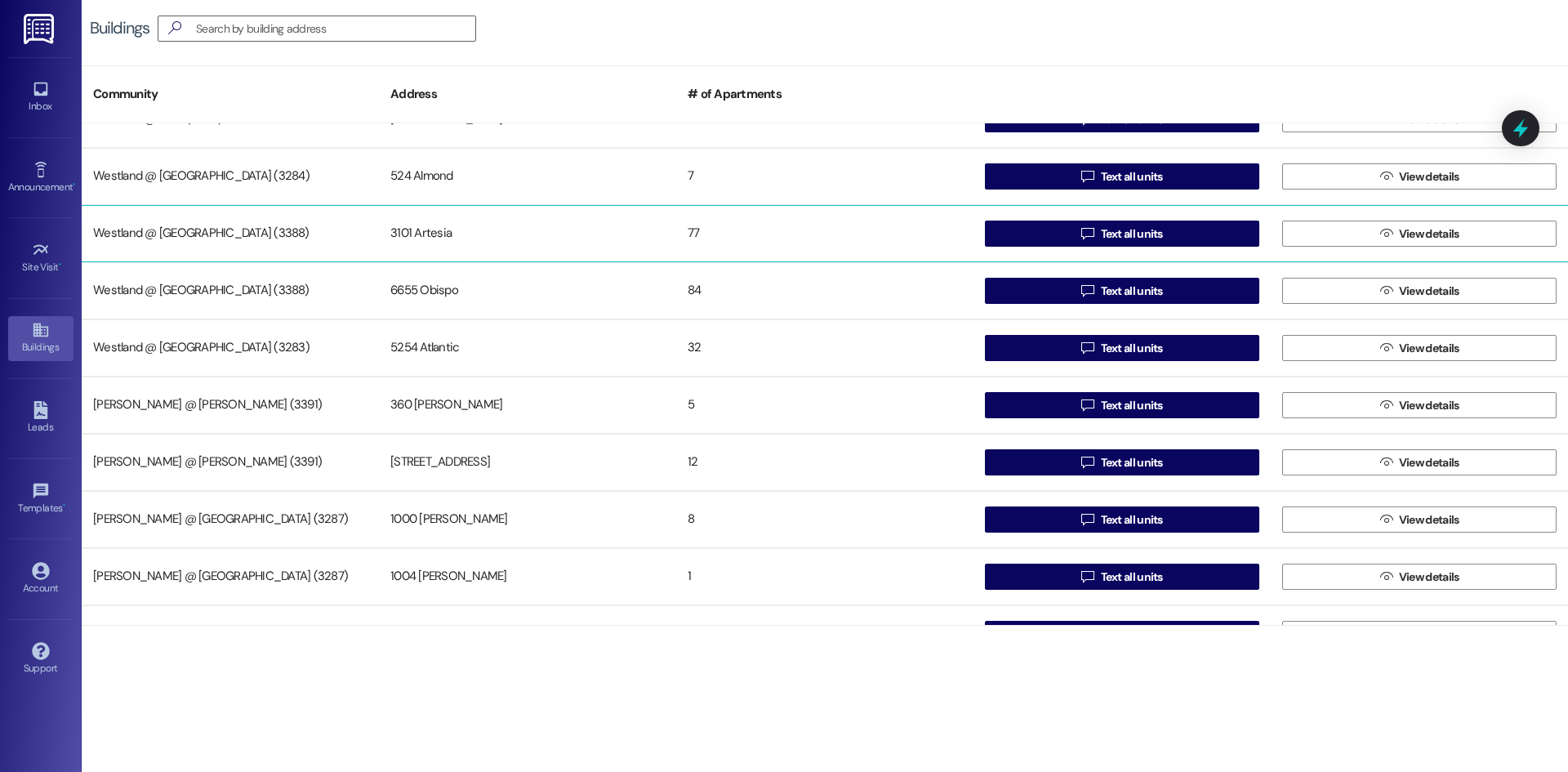
click at [1560, 217] on div "Westland @ [GEOGRAPHIC_DATA] (3388) 3101 Artesia 77  Text all units  View det…" at bounding box center [824, 233] width 1486 height 58
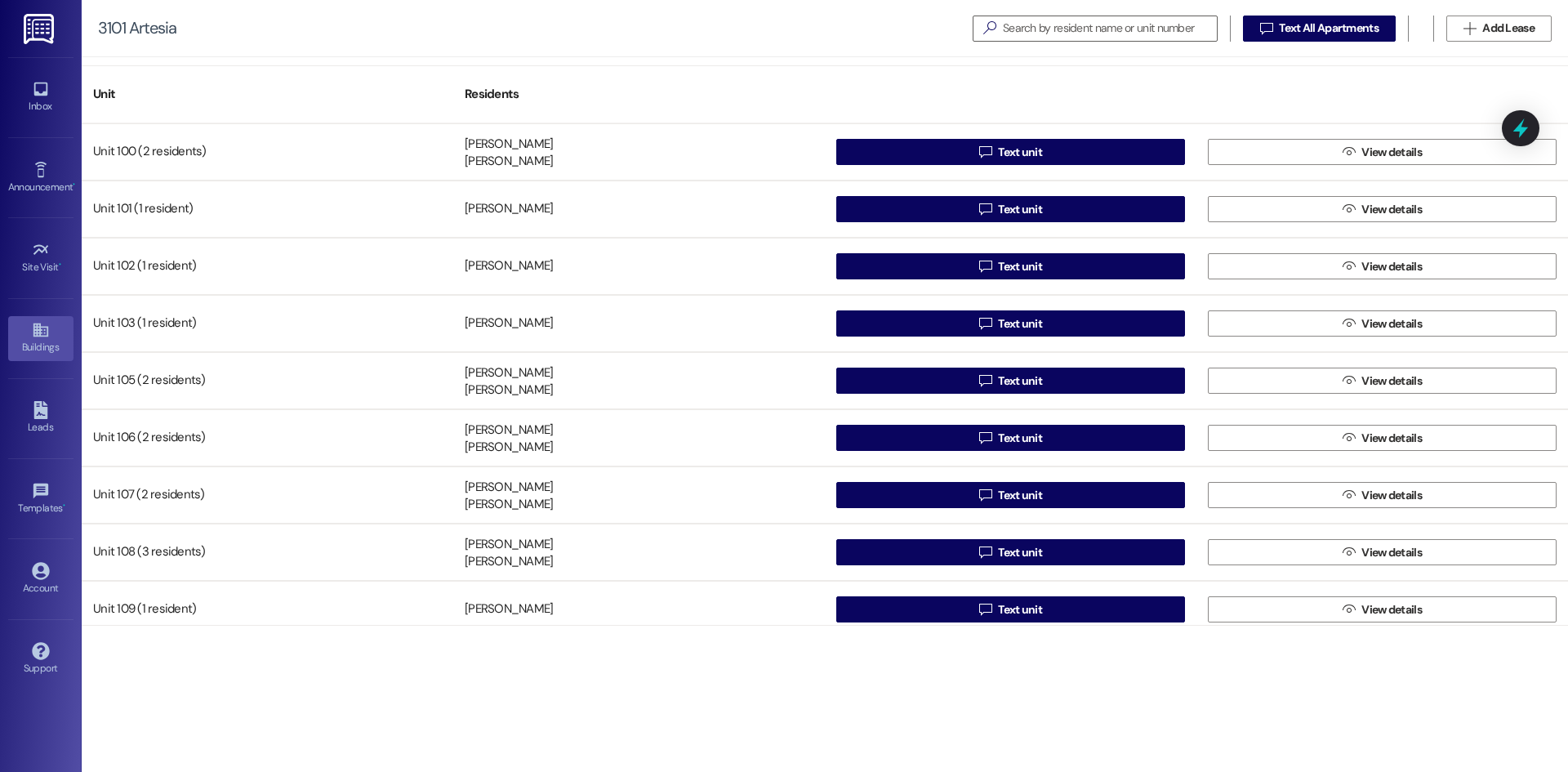
click at [32, 348] on div "Buildings" at bounding box center [40, 347] width 81 height 16
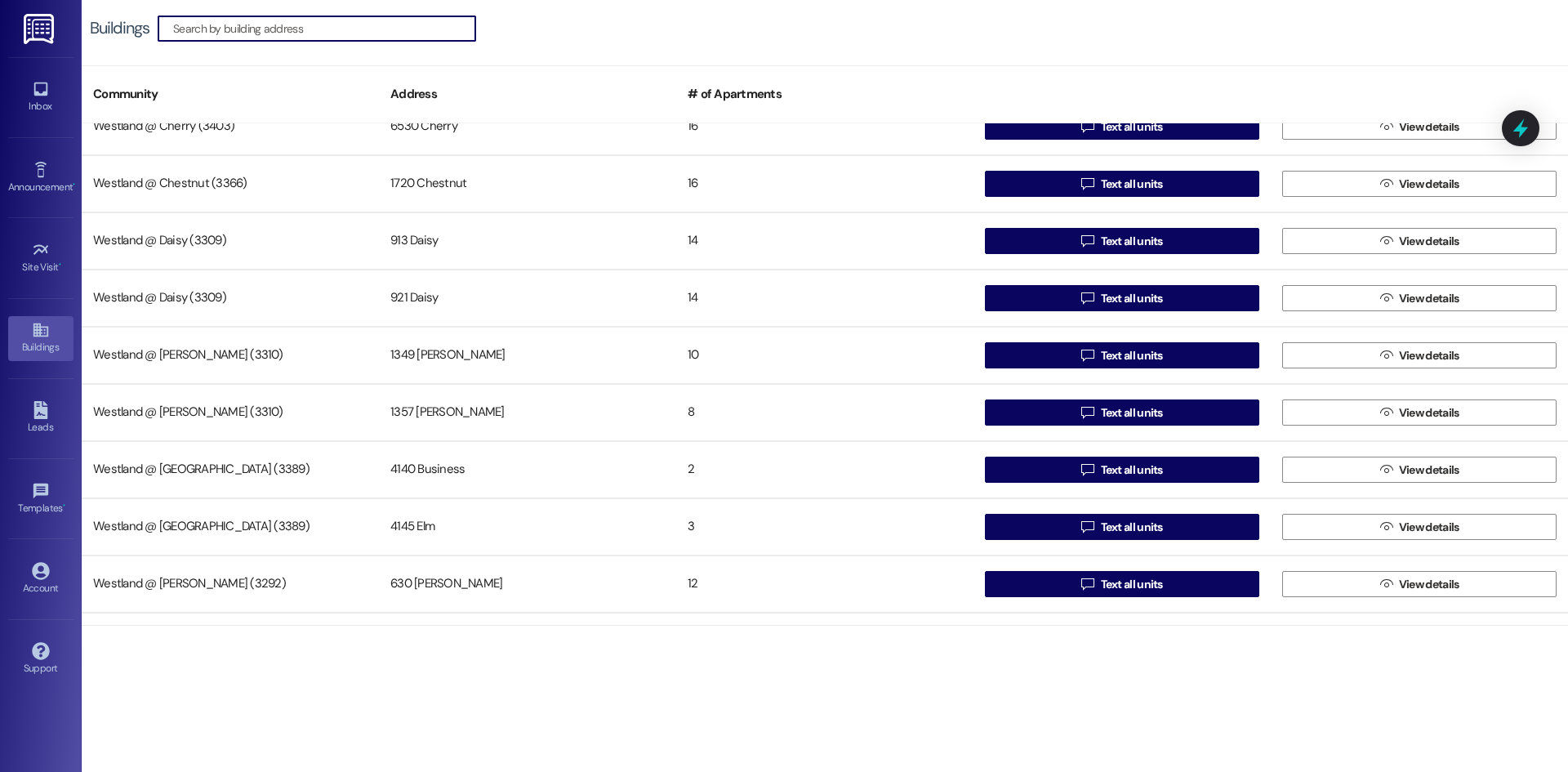
scroll to position [715, 0]
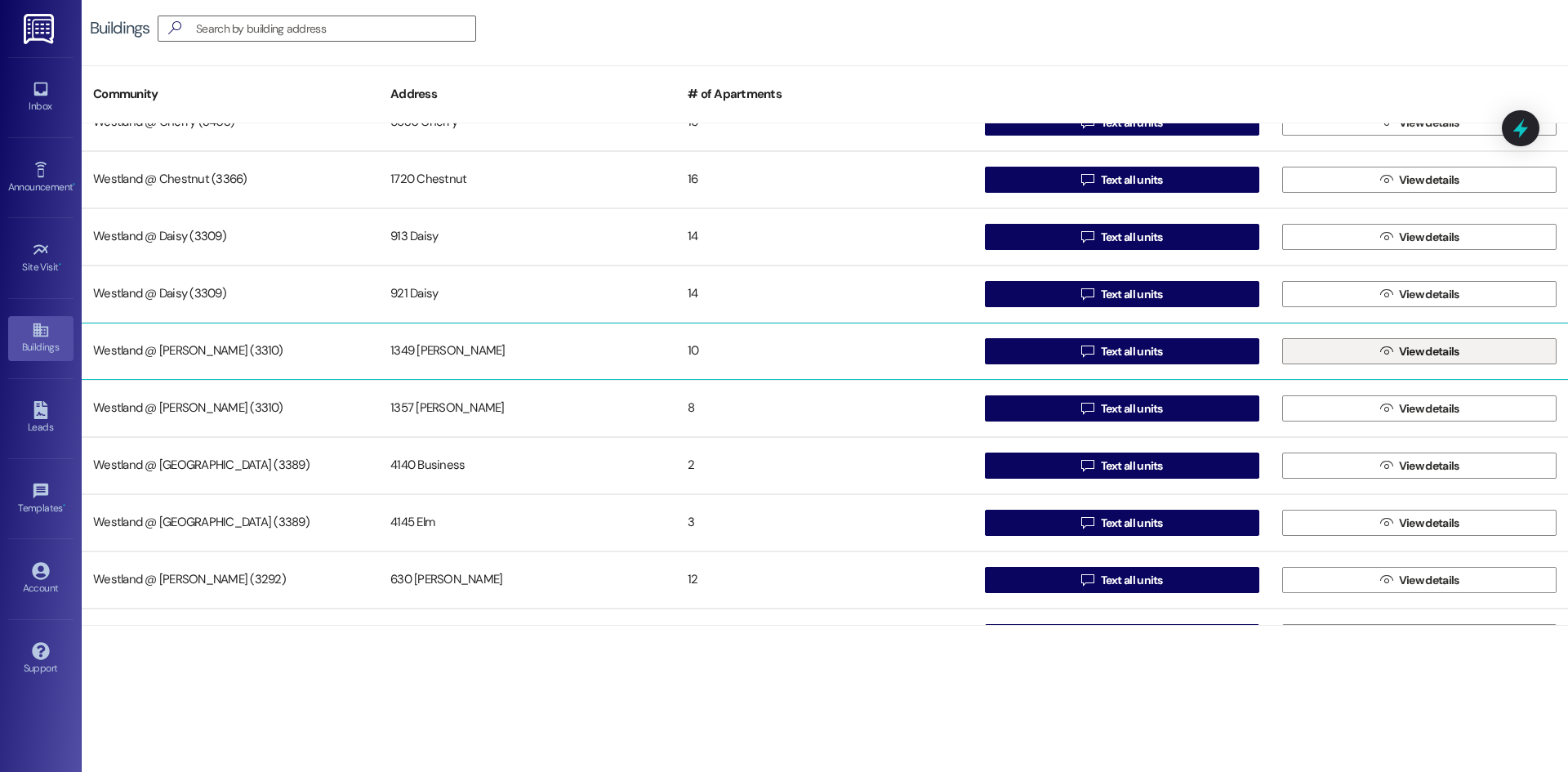
click at [1347, 358] on button " View details" at bounding box center [1419, 351] width 274 height 26
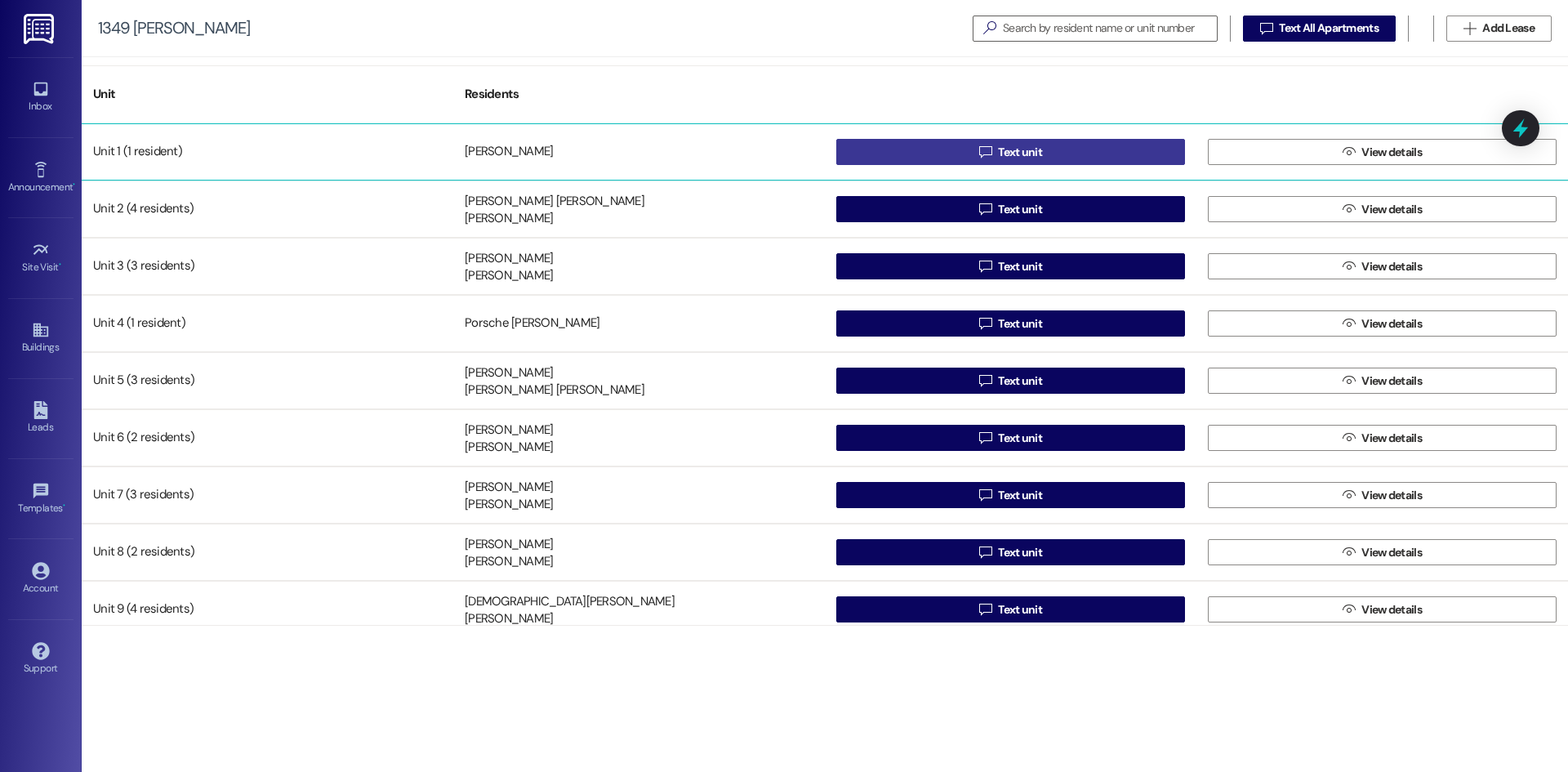
click at [907, 150] on button " Text unit" at bounding box center [1010, 152] width 348 height 26
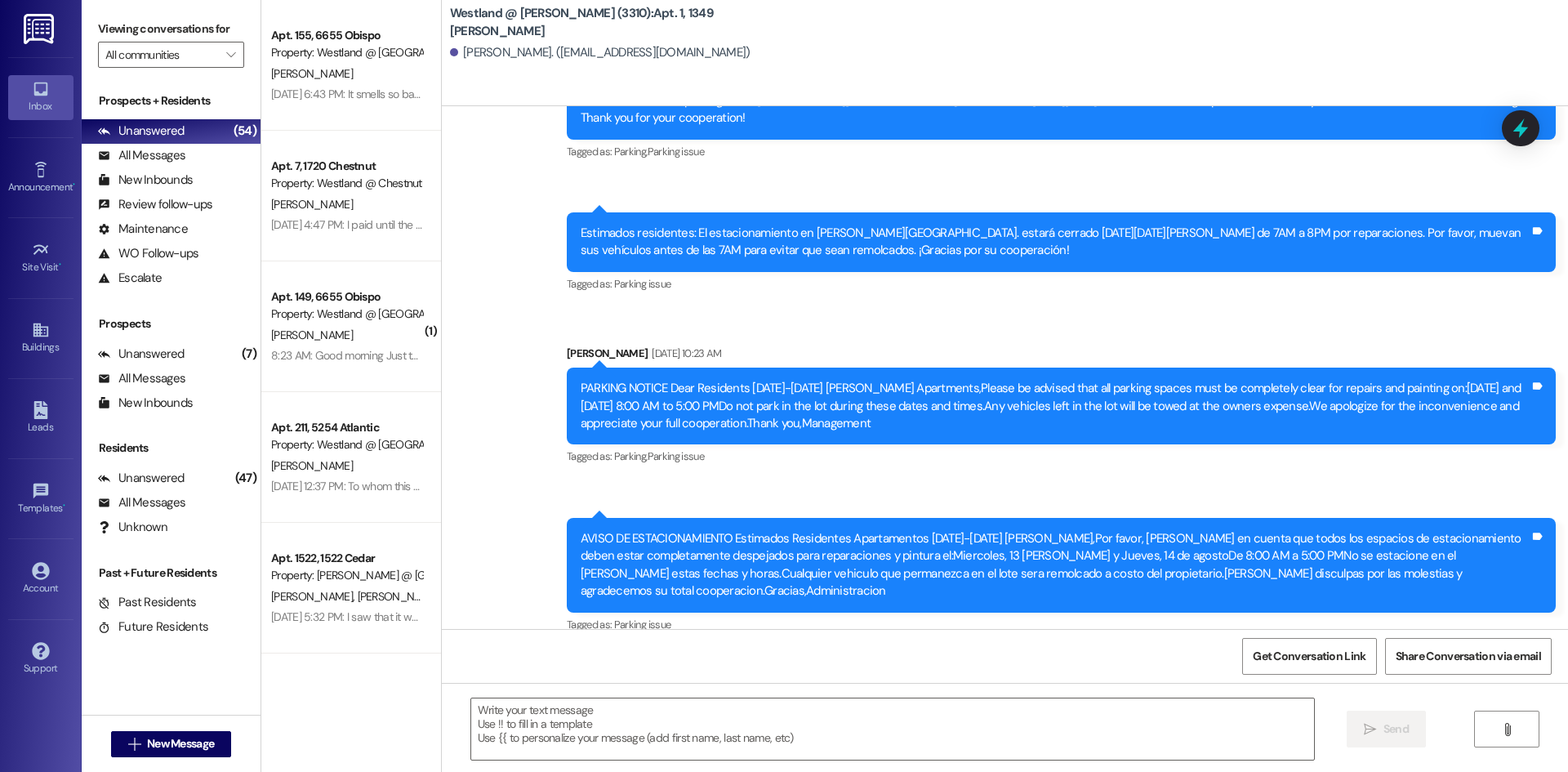
scroll to position [39041, 0]
click at [557, 723] on textarea at bounding box center [892, 728] width 842 height 62
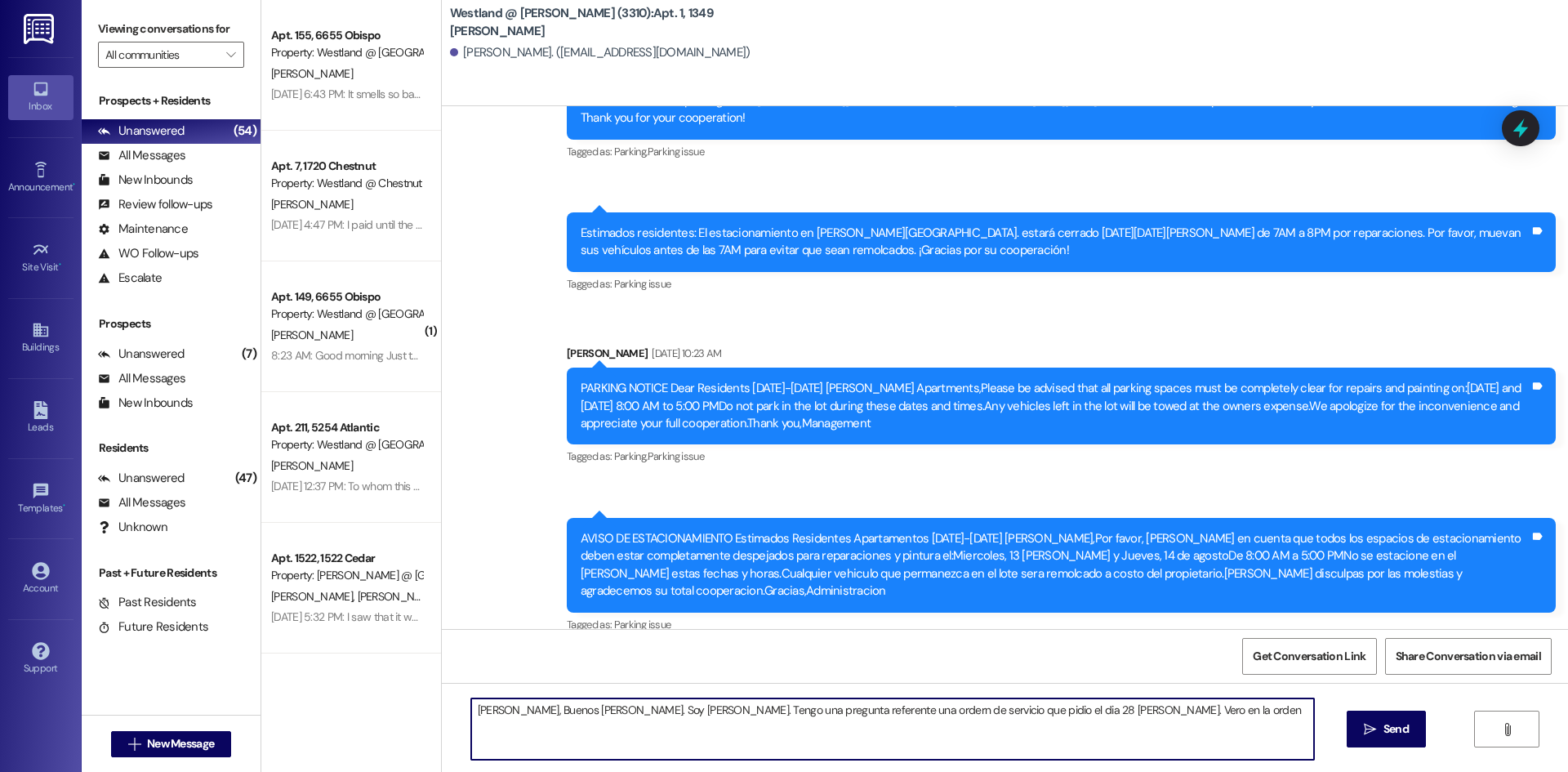
click at [1070, 706] on textarea "[PERSON_NAME], Buenos [PERSON_NAME]. Soy [PERSON_NAME]. Tengo una pregunta refe…" at bounding box center [892, 728] width 842 height 62
click at [1159, 711] on textarea "[PERSON_NAME], Buenos [PERSON_NAME]. Soy [PERSON_NAME]. Tengo una pregunta refe…" at bounding box center [892, 728] width 842 height 62
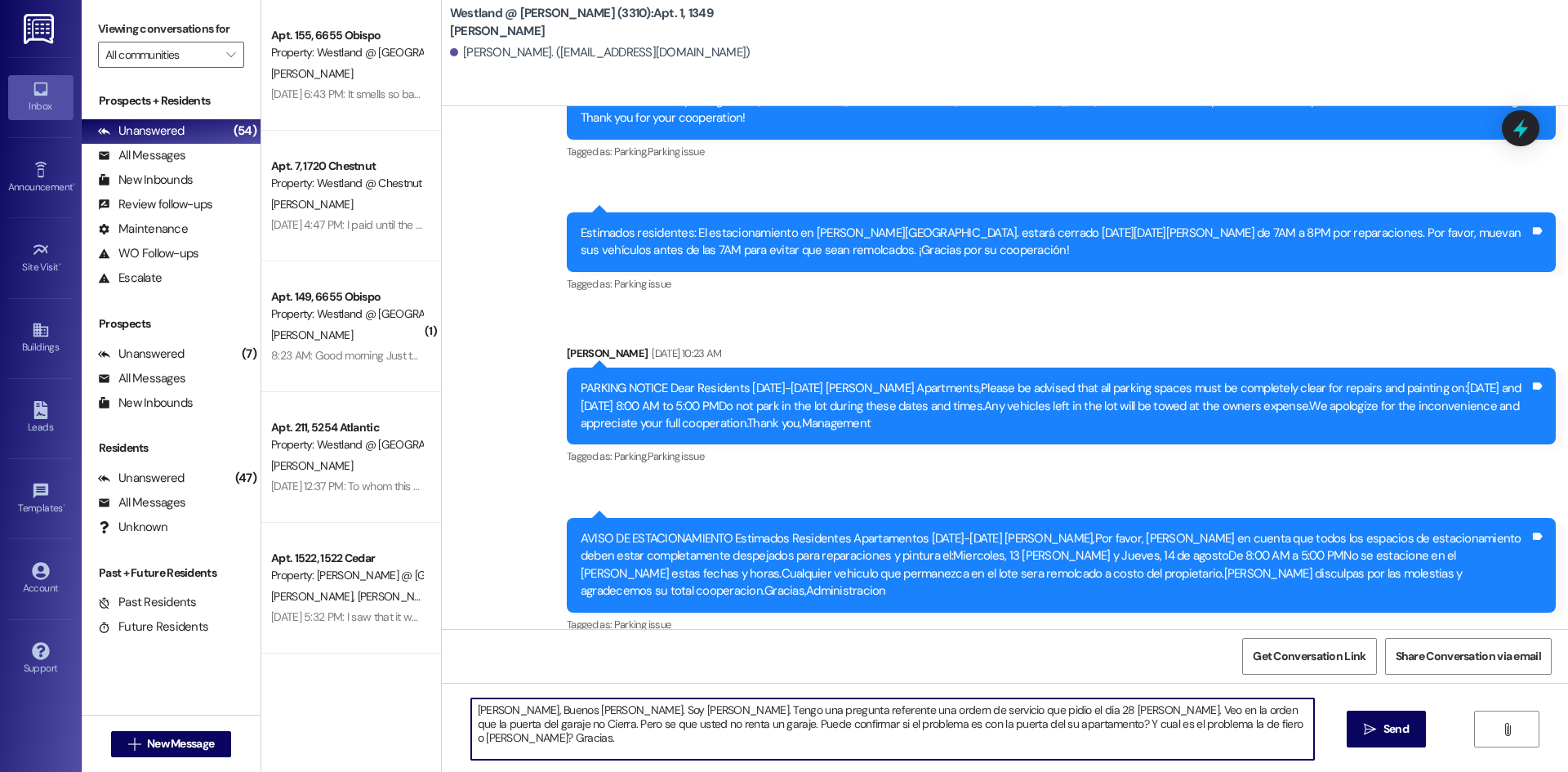
type textarea "[PERSON_NAME], Buenos [PERSON_NAME]. Soy [PERSON_NAME]. Tengo una pregunta refe…"
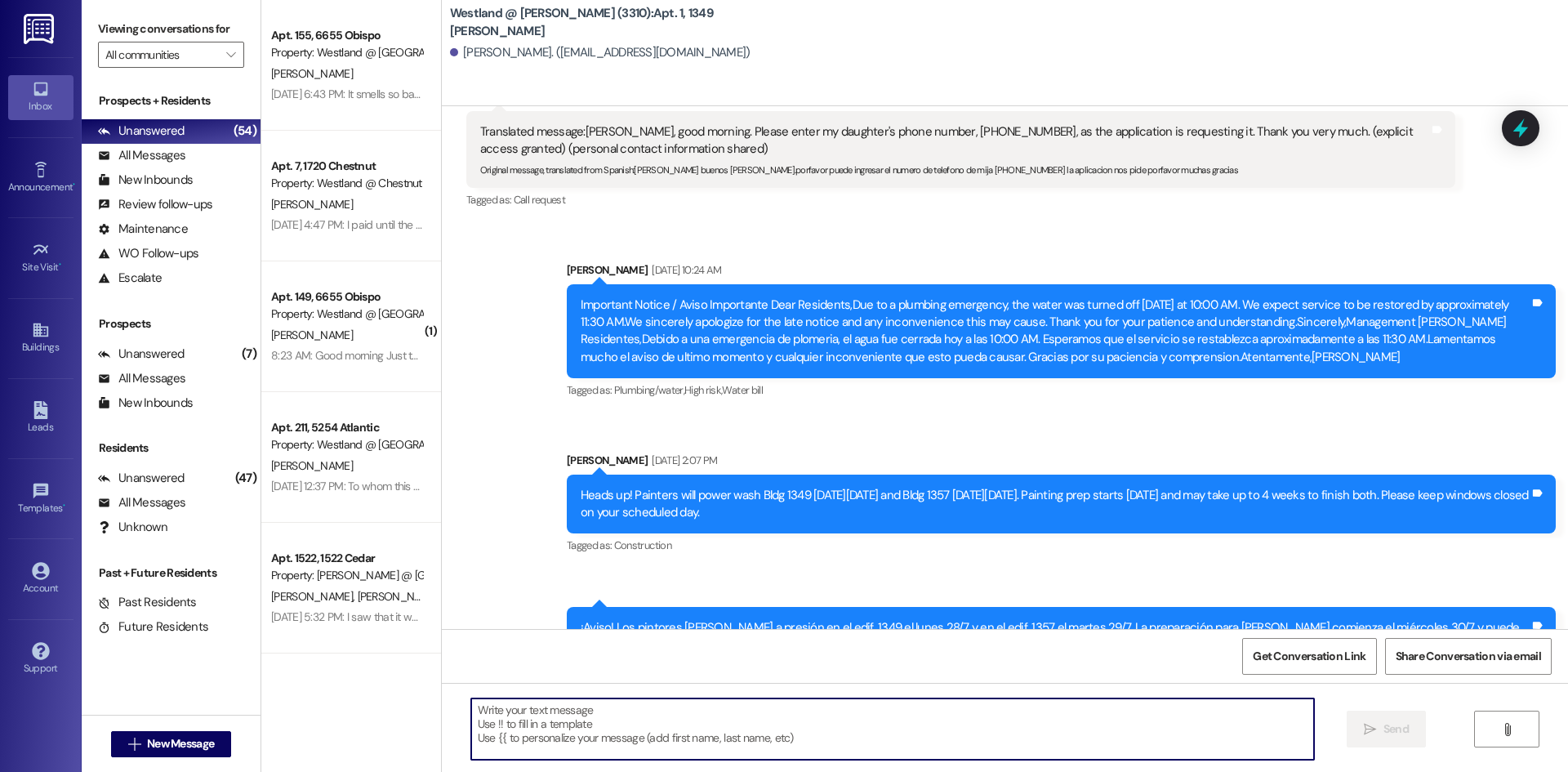
scroll to position [39172, 0]
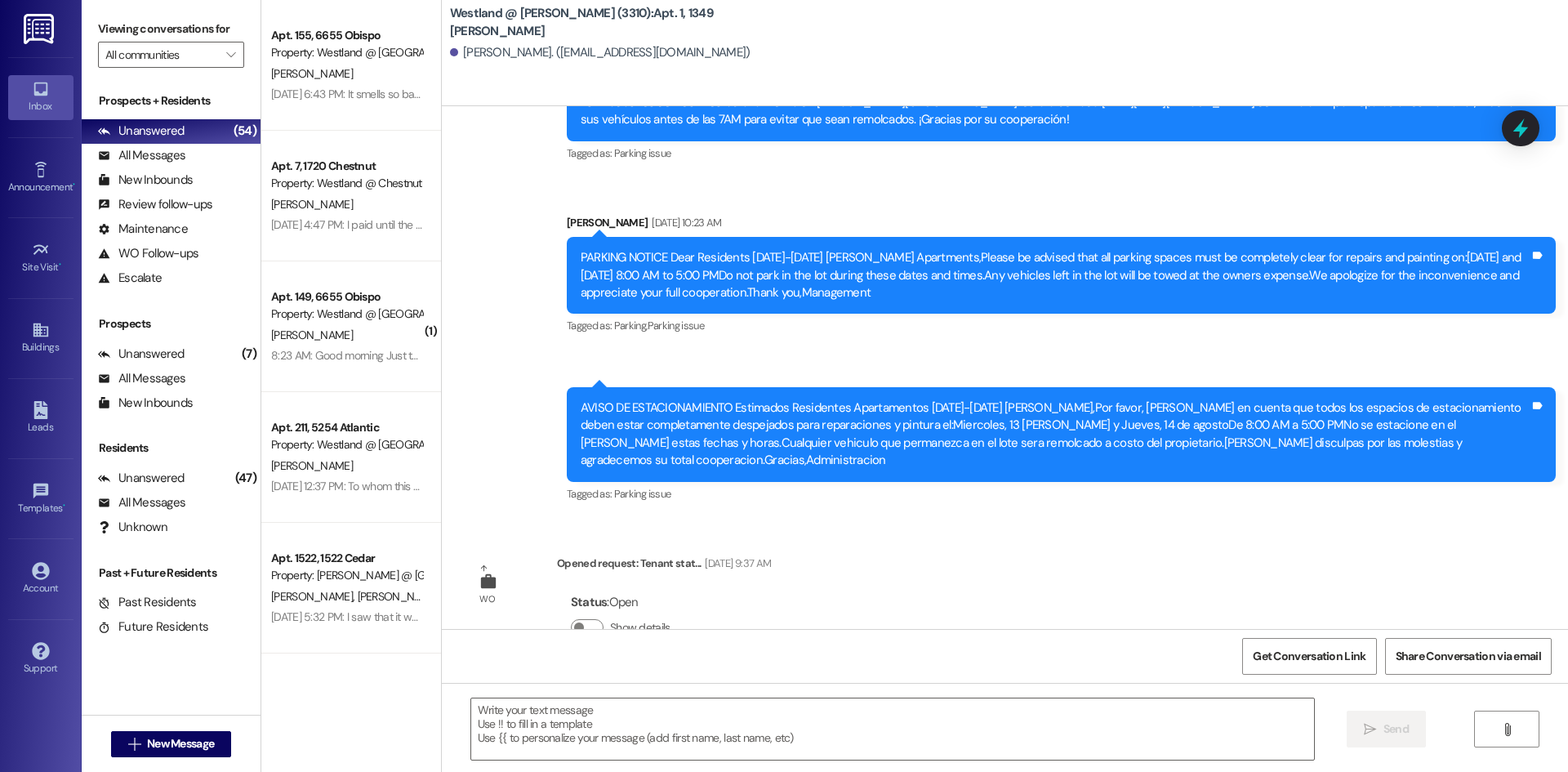
drag, startPoint x: 555, startPoint y: 525, endPoint x: 1422, endPoint y: 613, distance: 871.5
click at [1430, 696] on div "Sent via SMS [PERSON_NAME] 10:17 AM [PERSON_NAME], Buenos dias. Soy [PERSON_NAM…" at bounding box center [1061, 758] width 1013 height 124
copy div "[PERSON_NAME] 10:17 AM [PERSON_NAME], Buenos [PERSON_NAME]. Soy [PERSON_NAME]. …"
drag, startPoint x: 155, startPoint y: 502, endPoint x: 232, endPoint y: 449, distance: 93.5
click at [155, 502] on div "All Messages" at bounding box center [141, 502] width 87 height 17
